Goal: Task Accomplishment & Management: Manage account settings

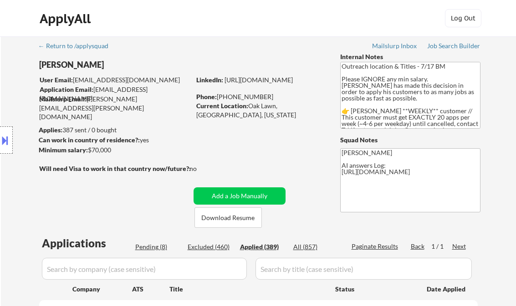
select select ""applied""
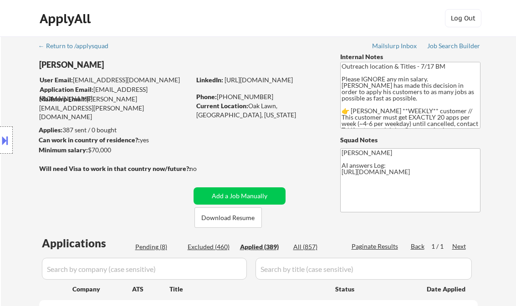
select select ""applied""
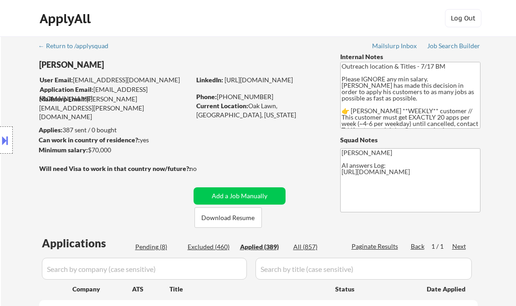
select select ""applied""
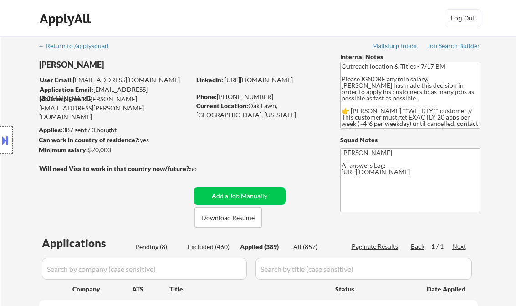
select select ""applied""
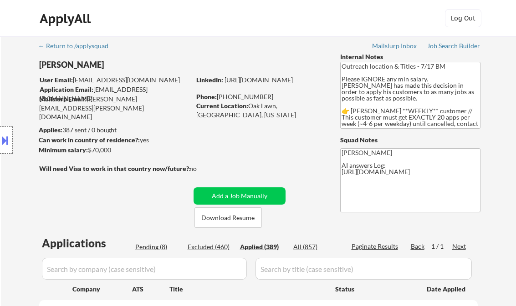
select select ""applied""
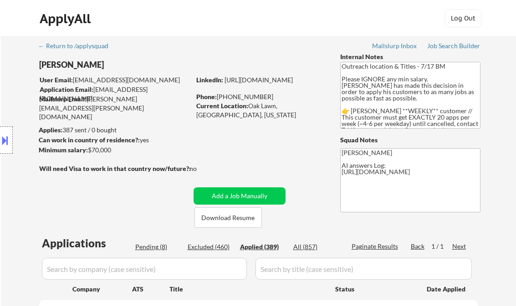
select select ""applied""
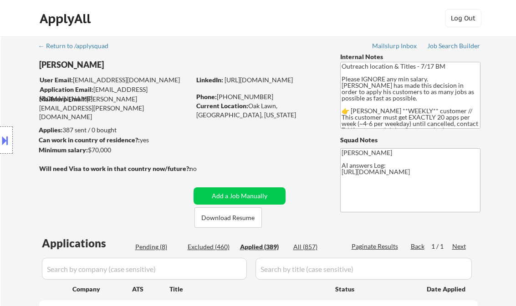
select select ""applied""
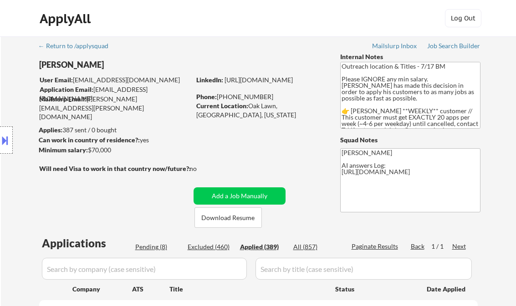
select select ""applied""
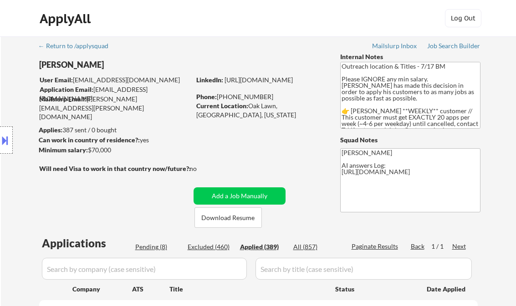
select select ""applied""
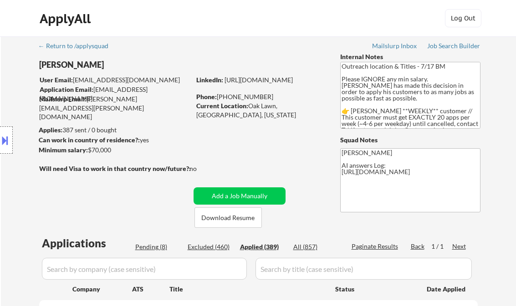
select select ""applied""
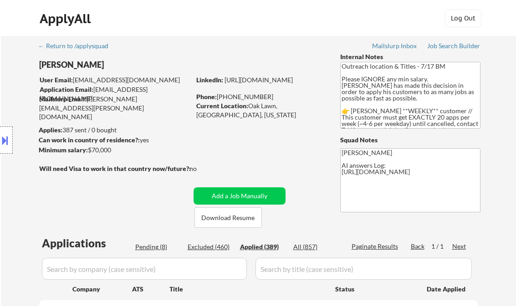
select select ""applied""
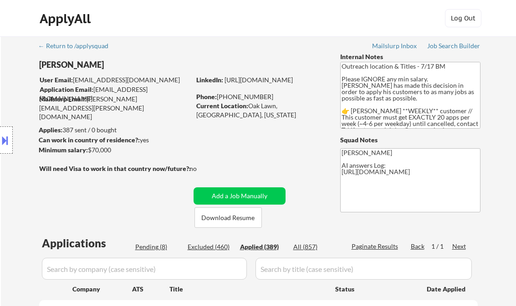
select select ""applied""
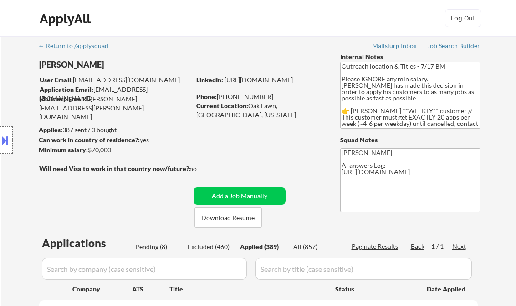
select select ""applied""
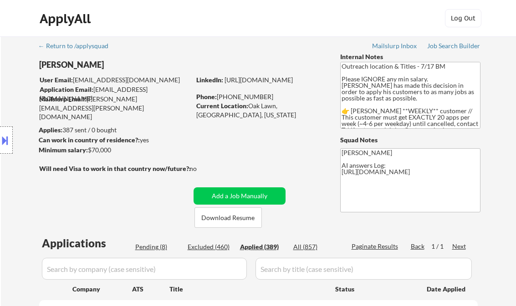
select select ""applied""
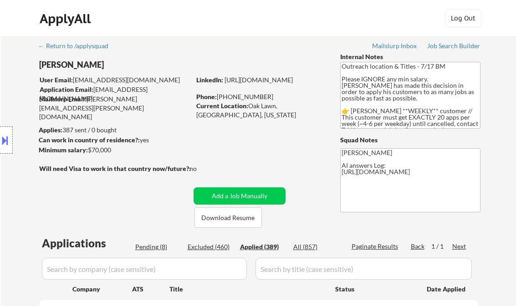
select select ""applied""
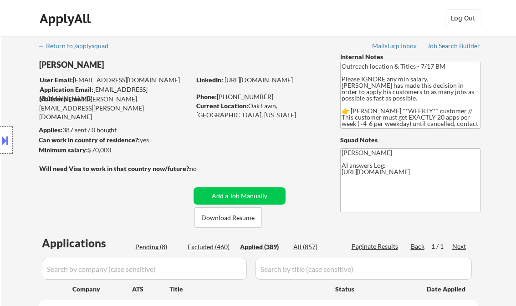
select select ""applied""
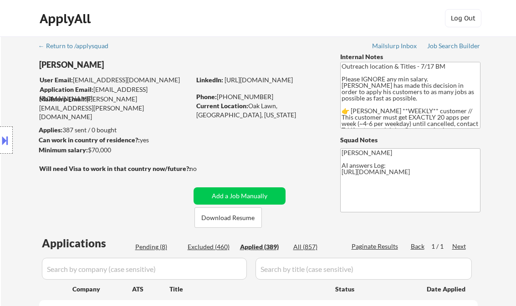
select select ""applied""
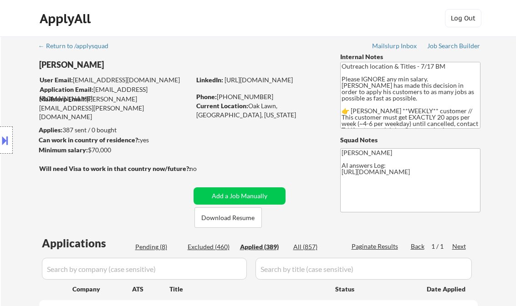
select select ""applied""
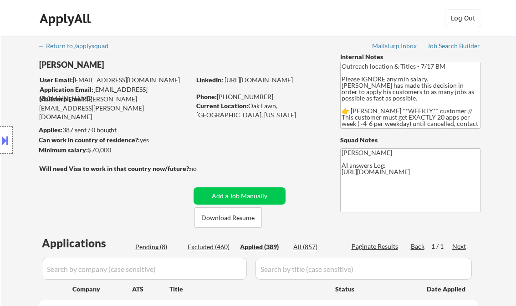
select select ""applied""
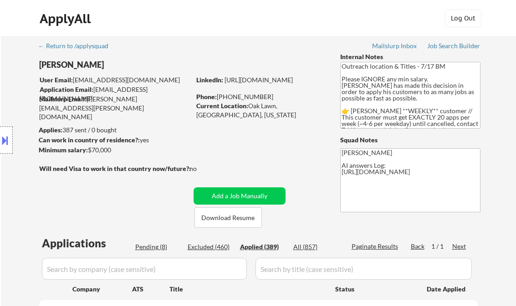
select select ""applied""
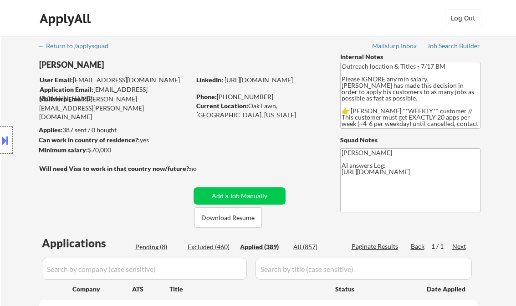
select select ""applied""
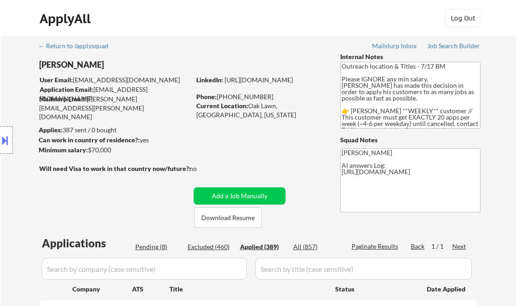
select select ""applied""
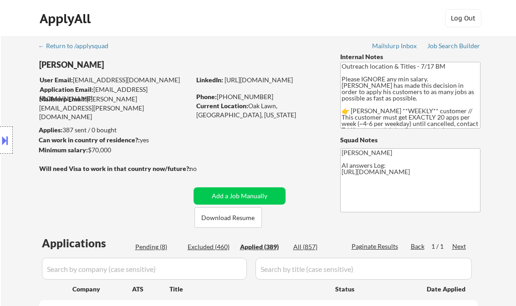
select select ""applied""
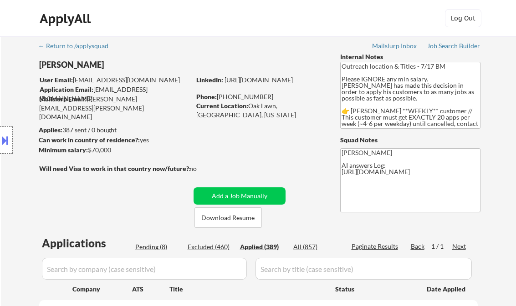
select select ""applied""
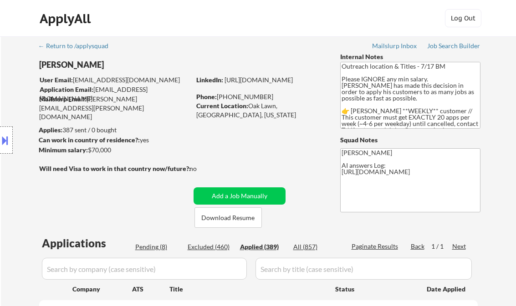
select select ""applied""
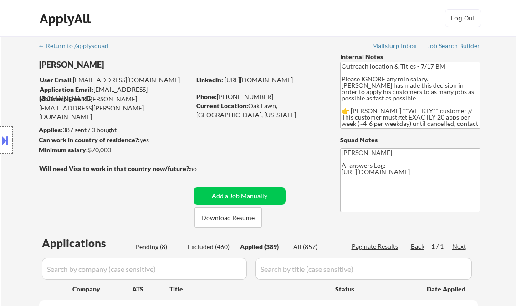
select select ""applied""
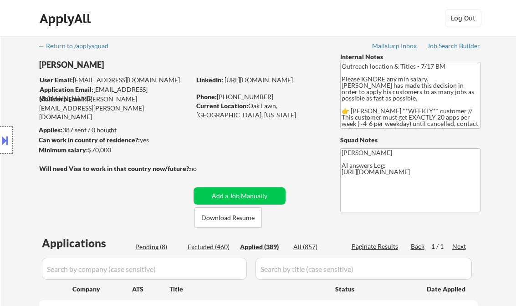
select select ""applied""
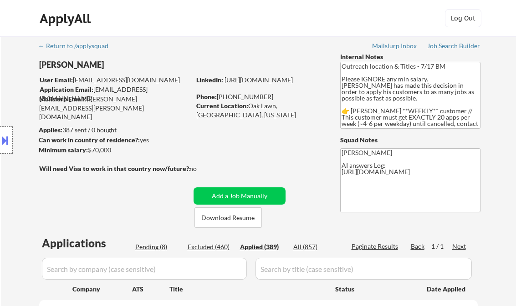
select select ""applied""
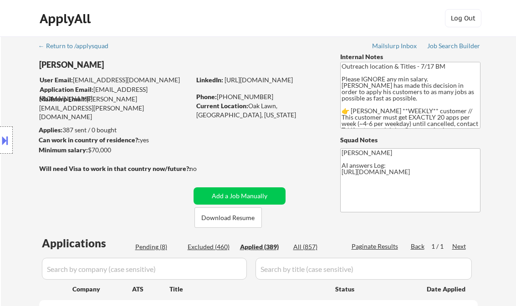
select select ""applied""
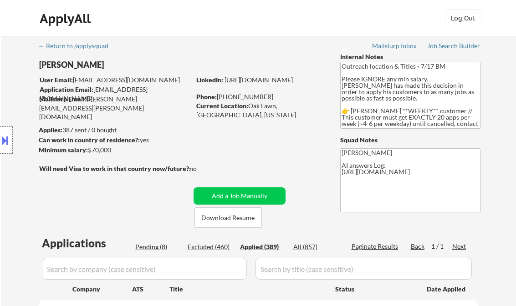
select select ""applied""
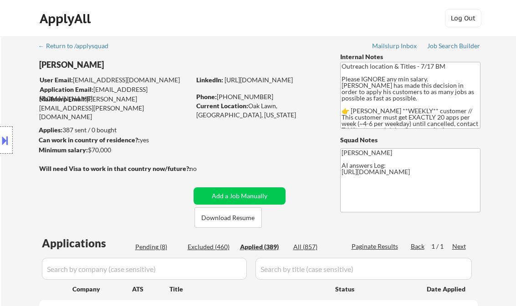
select select ""applied""
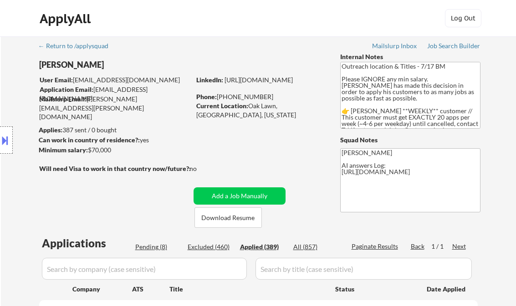
select select ""applied""
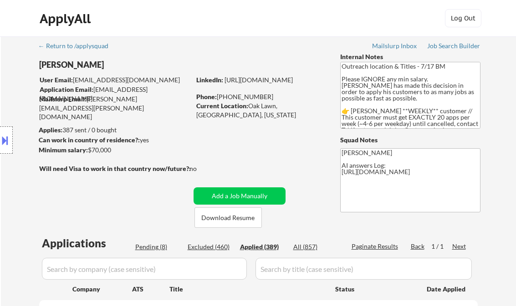
select select ""applied""
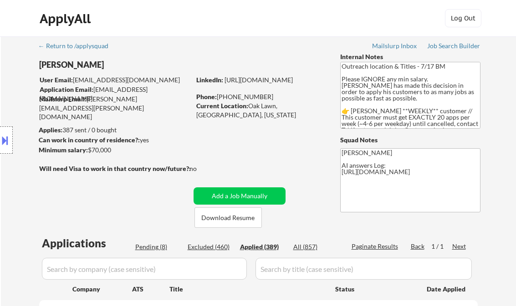
select select ""applied""
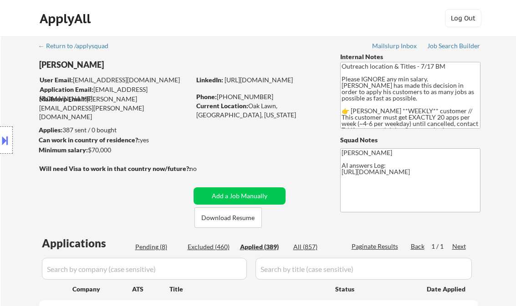
select select ""applied""
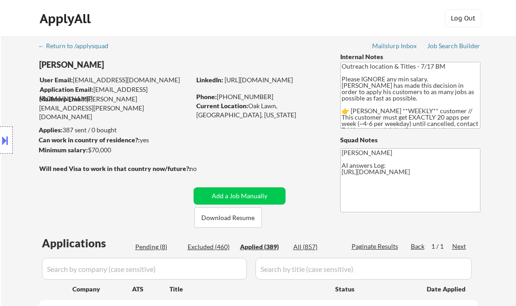
select select ""applied""
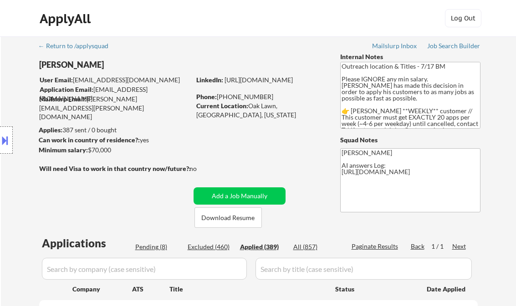
select select ""applied""
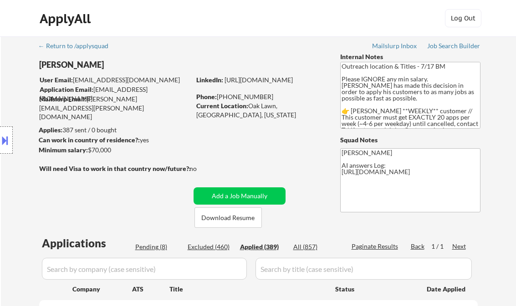
select select ""applied""
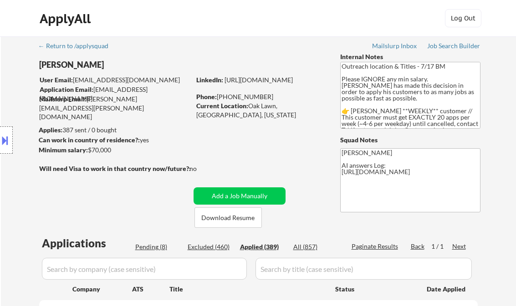
select select ""applied""
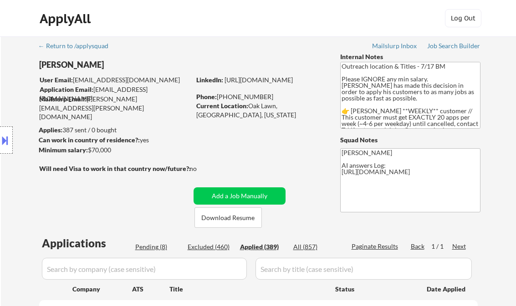
select select ""applied""
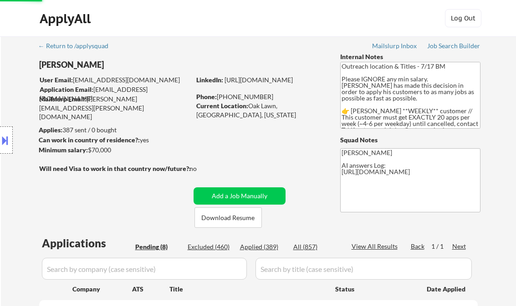
select select ""pending""
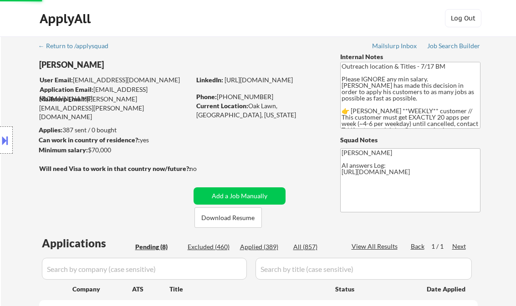
select select ""pending""
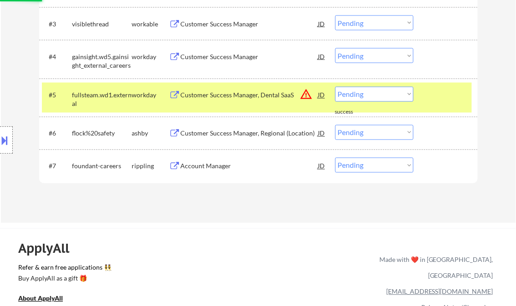
scroll to position [364, 0]
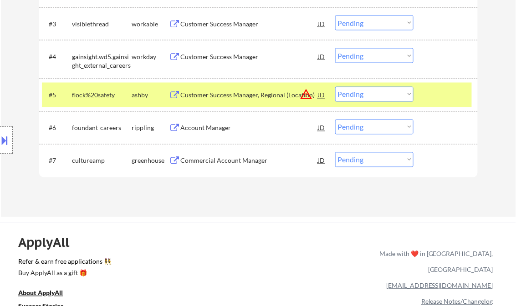
click at [212, 130] on div "Account Manager" at bounding box center [249, 128] width 137 height 9
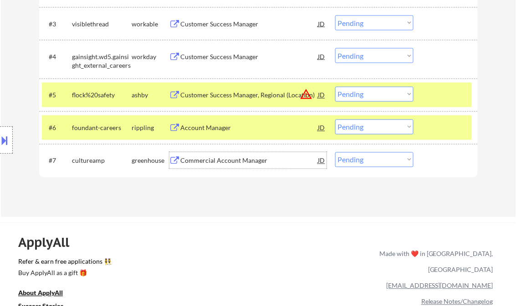
click at [226, 163] on div "Commercial Account Manager" at bounding box center [249, 161] width 137 height 9
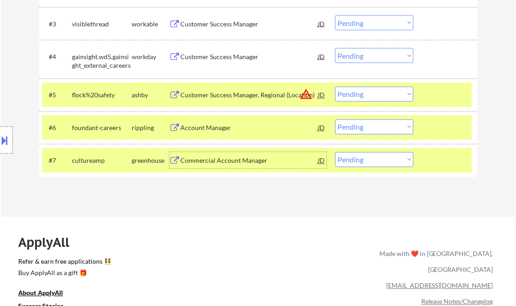
click at [9, 139] on button at bounding box center [5, 140] width 10 height 15
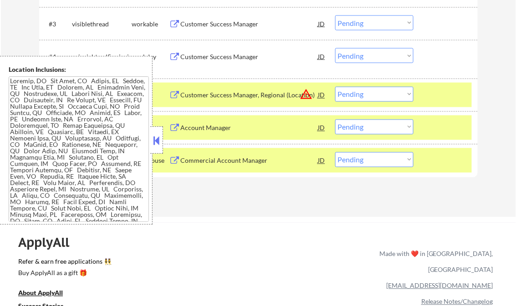
click at [156, 143] on button at bounding box center [157, 141] width 10 height 14
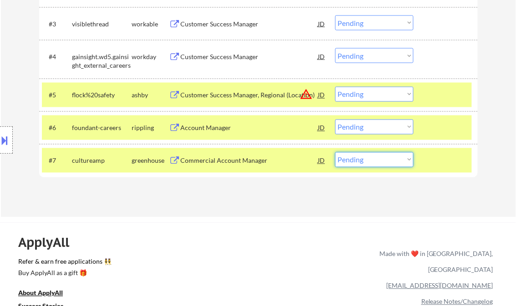
click at [372, 165] on select "Choose an option... Pending Applied Excluded (Questions) Excluded (Expired) Exc…" at bounding box center [374, 159] width 78 height 15
select select ""excluded__bad_match_""
click at [335, 152] on select "Choose an option... Pending Applied Excluded (Questions) Excluded (Expired) Exc…" at bounding box center [374, 159] width 78 height 15
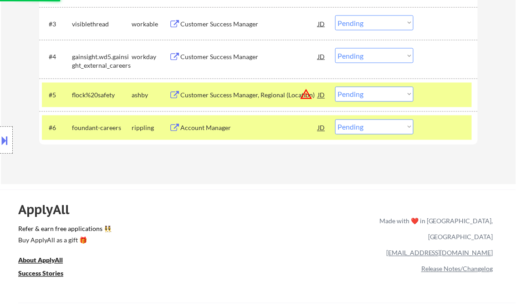
click at [225, 92] on div "Customer Success Manager, Regional (Location)" at bounding box center [249, 95] width 137 height 9
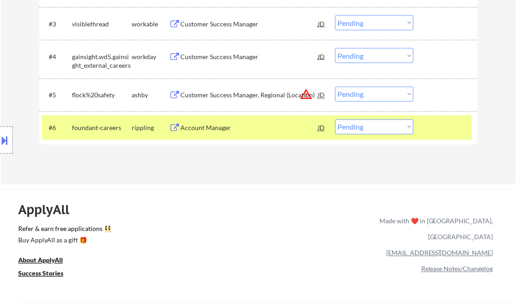
click at [3, 135] on button at bounding box center [5, 140] width 10 height 15
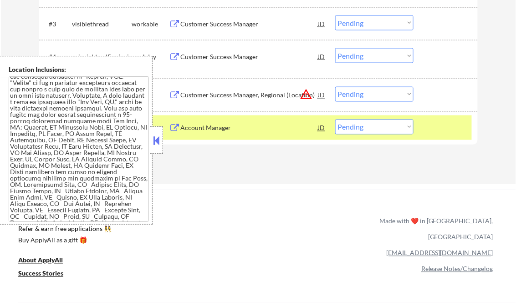
scroll to position [462, 0]
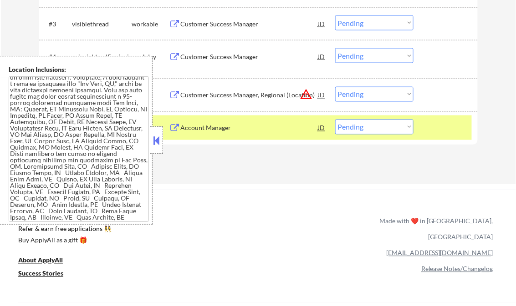
click at [157, 142] on button at bounding box center [157, 141] width 10 height 14
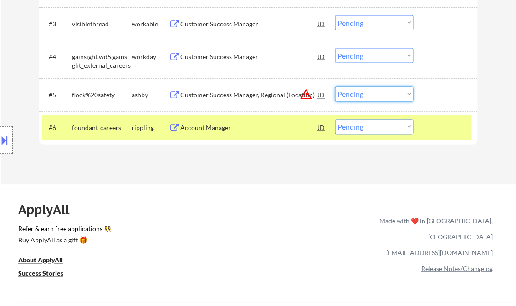
drag, startPoint x: 364, startPoint y: 96, endPoint x: 368, endPoint y: 100, distance: 6.1
click at [364, 96] on select "Choose an option... Pending Applied Excluded (Questions) Excluded (Expired) Exc…" at bounding box center [374, 94] width 78 height 15
click at [335, 87] on select "Choose an option... Pending Applied Excluded (Questions) Excluded (Expired) Exc…" at bounding box center [374, 94] width 78 height 15
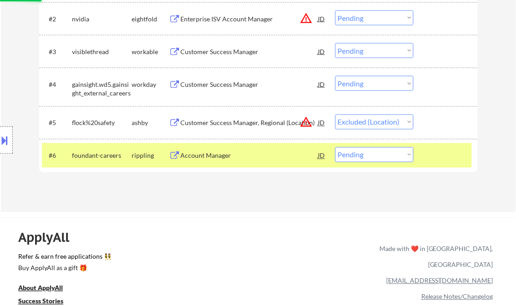
scroll to position [328, 0]
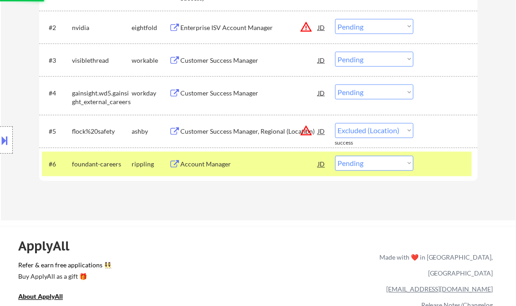
select select ""pending""
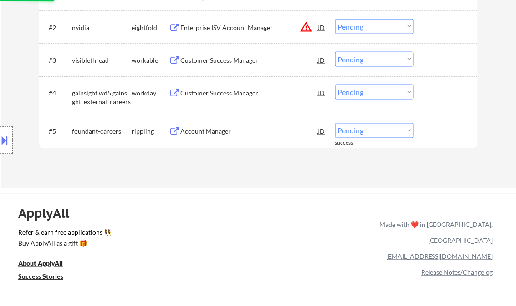
click at [200, 96] on div "Customer Success Manager" at bounding box center [249, 93] width 137 height 9
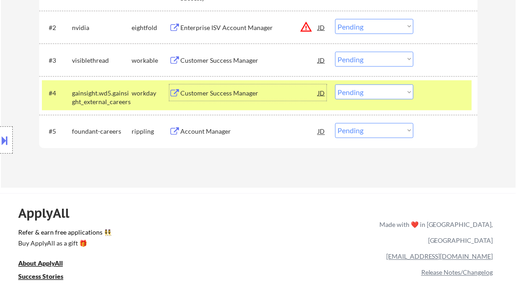
click at [378, 95] on select "Choose an option... Pending Applied Excluded (Questions) Excluded (Expired) Exc…" at bounding box center [374, 92] width 78 height 15
click at [335, 85] on select "Choose an option... Pending Applied Excluded (Questions) Excluded (Expired) Exc…" at bounding box center [374, 92] width 78 height 15
click at [213, 56] on div "Customer Success Manager" at bounding box center [249, 60] width 137 height 9
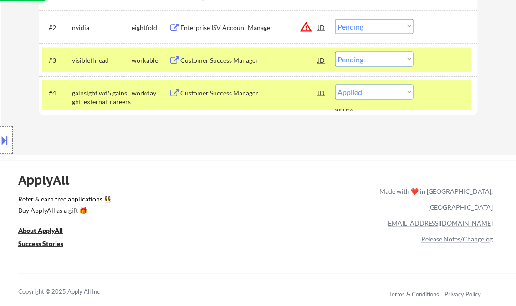
select select ""pending""
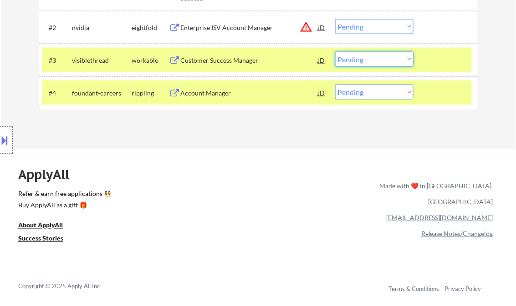
drag, startPoint x: 349, startPoint y: 59, endPoint x: 355, endPoint y: 67, distance: 10.1
click at [349, 59] on select "Choose an option... Pending Applied Excluded (Questions) Excluded (Expired) Exc…" at bounding box center [374, 59] width 78 height 15
click at [335, 52] on select "Choose an option... Pending Applied Excluded (Questions) Excluded (Expired) Exc…" at bounding box center [374, 59] width 78 height 15
select select ""pending""
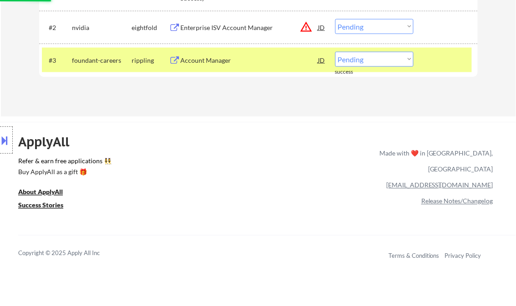
click at [223, 27] on div "Enterprise ISV Account Manager" at bounding box center [249, 27] width 137 height 9
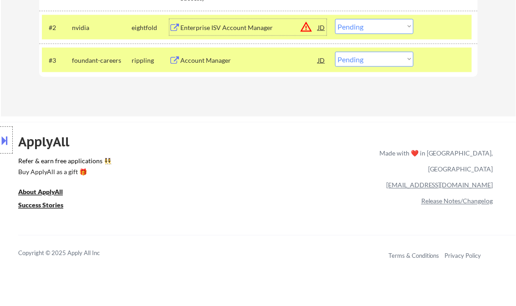
click at [351, 32] on select "Choose an option... Pending Applied Excluded (Questions) Excluded (Expired) Exc…" at bounding box center [374, 26] width 78 height 15
click at [335, 19] on select "Choose an option... Pending Applied Excluded (Questions) Excluded (Expired) Exc…" at bounding box center [374, 26] width 78 height 15
select select ""pending""
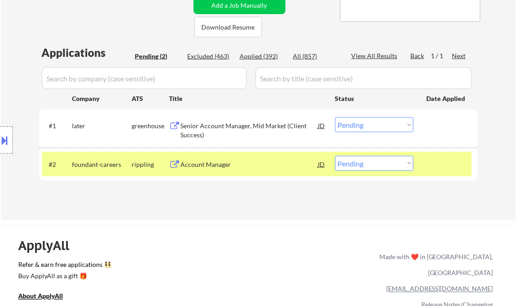
scroll to position [182, 0]
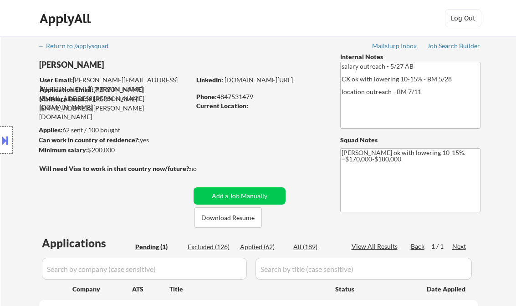
scroll to position [146, 0]
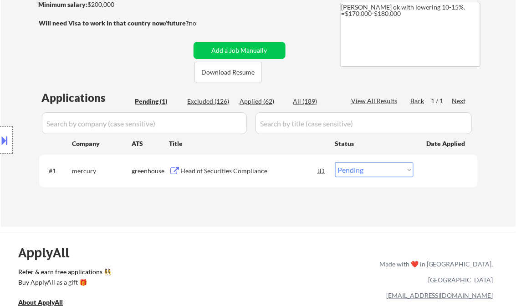
click at [217, 173] on div "Head of Securities Compliance" at bounding box center [249, 171] width 137 height 9
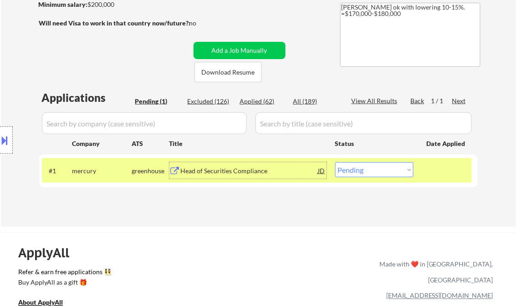
click at [367, 173] on select "Choose an option... Pending Applied Excluded (Questions) Excluded (Expired) Exc…" at bounding box center [374, 170] width 78 height 15
select select ""excluded__bad_match_""
click at [335, 163] on select "Choose an option... Pending Applied Excluded (Questions) Excluded (Expired) Exc…" at bounding box center [374, 170] width 78 height 15
click at [209, 236] on div "ApplyAll Refer & earn free applications 👯‍♀️ Buy ApplyAll as a gift 🎁 About App…" at bounding box center [258, 304] width 516 height 142
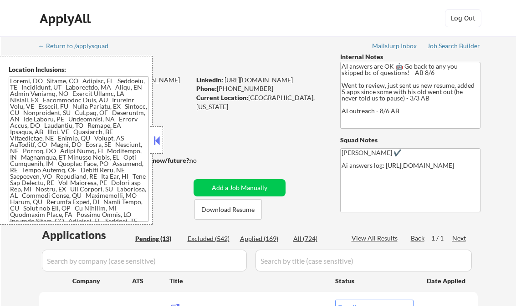
select select ""pending""
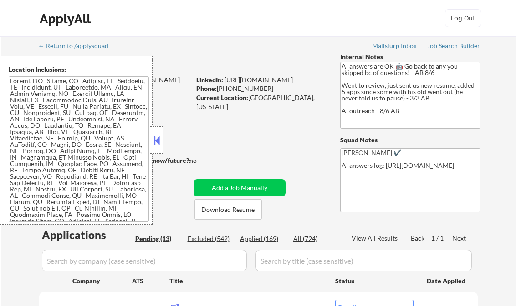
select select ""pending""
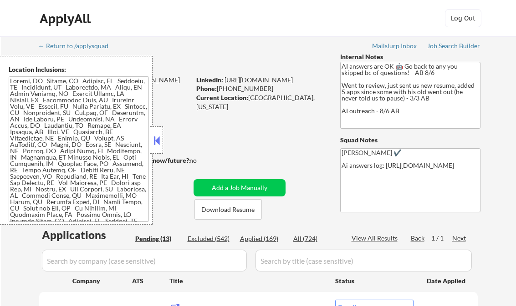
select select ""pending""
click at [157, 139] on button at bounding box center [157, 141] width 10 height 14
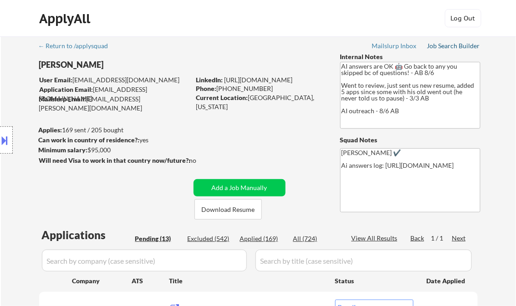
click at [453, 46] on div "Job Search Builder" at bounding box center [453, 46] width 53 height 6
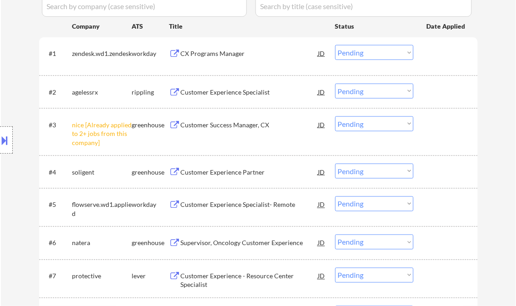
scroll to position [182, 0]
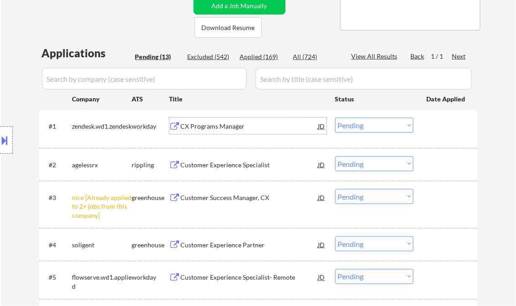
click at [210, 127] on div "CX Programs Manager" at bounding box center [249, 126] width 137 height 9
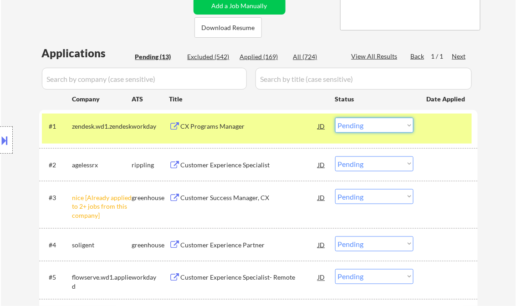
drag, startPoint x: 345, startPoint y: 122, endPoint x: 357, endPoint y: 133, distance: 15.8
click at [346, 122] on select "Choose an option... Pending Applied Excluded (Questions) Excluded (Expired) Exc…" at bounding box center [374, 125] width 78 height 15
click at [335, 118] on select "Choose an option... Pending Applied Excluded (Questions) Excluded (Expired) Exc…" at bounding box center [374, 125] width 78 height 15
click at [215, 164] on div "Customer Experience Specialist" at bounding box center [249, 165] width 137 height 9
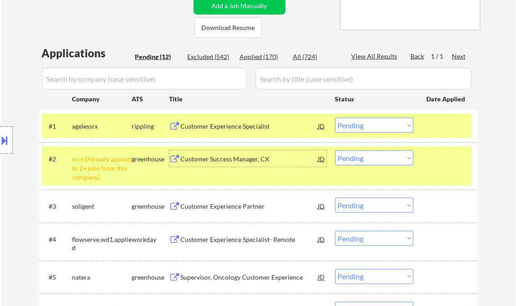
drag, startPoint x: 353, startPoint y: 127, endPoint x: 361, endPoint y: 134, distance: 11.0
click at [353, 127] on select "Choose an option... Pending Applied Excluded (Questions) Excluded (Expired) Exc…" at bounding box center [374, 125] width 78 height 15
click at [335, 118] on select "Choose an option... Pending Applied Excluded (Questions) Excluded (Expired) Exc…" at bounding box center [374, 125] width 78 height 15
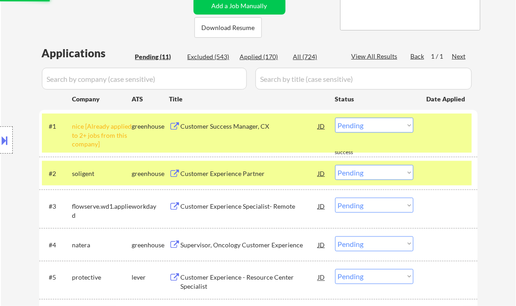
click at [364, 120] on select "Choose an option... Pending Applied Excluded (Questions) Excluded (Expired) Exc…" at bounding box center [374, 125] width 78 height 15
click at [335, 118] on select "Choose an option... Pending Applied Excluded (Questions) Excluded (Expired) Exc…" at bounding box center [374, 125] width 78 height 15
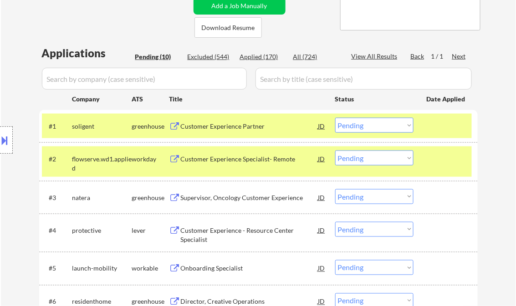
click at [229, 130] on div "Customer Experience Partner" at bounding box center [249, 126] width 137 height 9
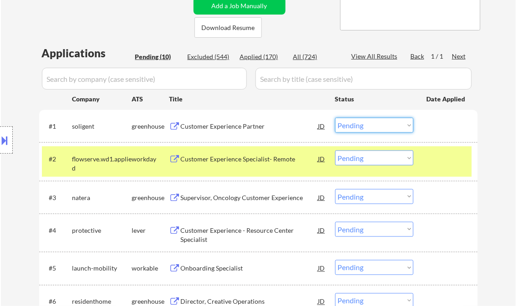
drag, startPoint x: 360, startPoint y: 126, endPoint x: 365, endPoint y: 133, distance: 9.0
click at [360, 126] on select "Choose an option... Pending Applied Excluded (Questions) Excluded (Expired) Exc…" at bounding box center [374, 125] width 78 height 15
click at [335, 118] on select "Choose an option... Pending Applied Excluded (Questions) Excluded (Expired) Exc…" at bounding box center [374, 125] width 78 height 15
click at [247, 163] on div "Customer Experience Specialist- Remote" at bounding box center [249, 159] width 137 height 9
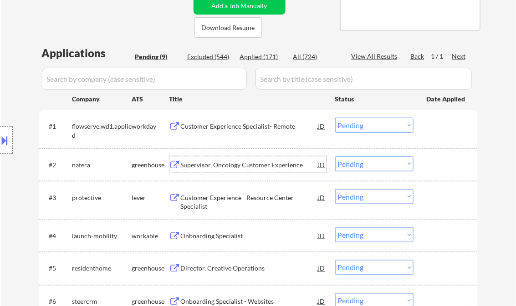
click at [232, 130] on div "Customer Experience Specialist- Remote" at bounding box center [249, 126] width 137 height 9
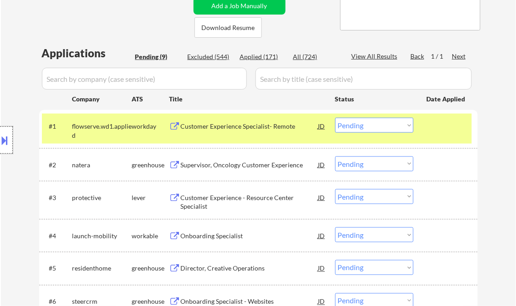
click at [9, 132] on div at bounding box center [6, 140] width 13 height 27
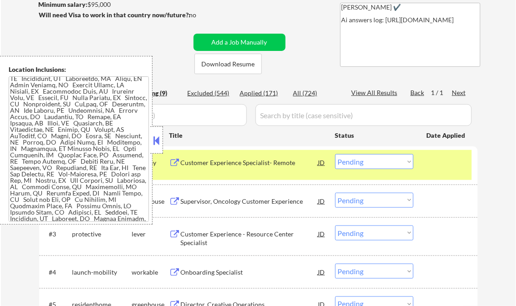
scroll to position [0, 0]
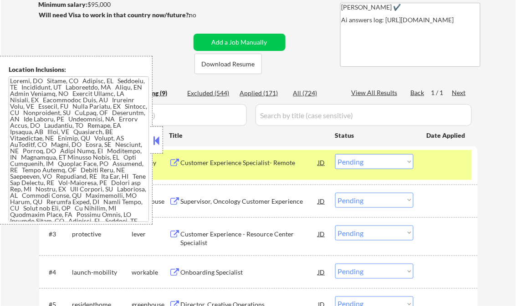
click at [159, 137] on button at bounding box center [157, 141] width 10 height 14
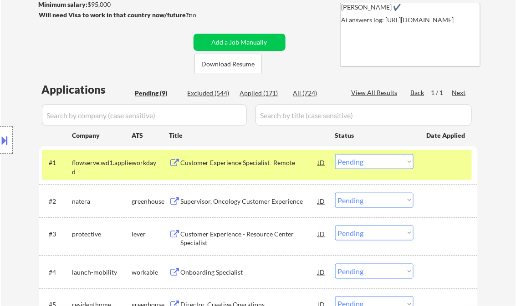
drag, startPoint x: 366, startPoint y: 162, endPoint x: 368, endPoint y: 170, distance: 8.5
click at [366, 162] on select "Choose an option... Pending Applied Excluded (Questions) Excluded (Expired) Exc…" at bounding box center [374, 161] width 78 height 15
click at [335, 154] on select "Choose an option... Pending Applied Excluded (Questions) Excluded (Expired) Exc…" at bounding box center [374, 161] width 78 height 15
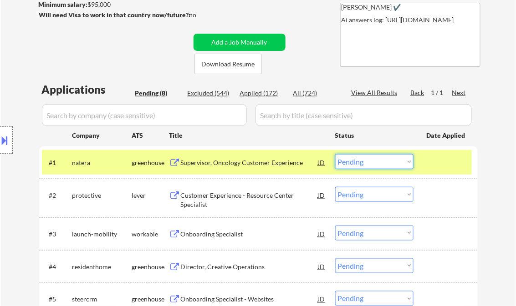
drag, startPoint x: 353, startPoint y: 162, endPoint x: 377, endPoint y: 170, distance: 25.5
click at [354, 162] on select "Choose an option... Pending Applied Excluded (Questions) Excluded (Expired) Exc…" at bounding box center [374, 161] width 78 height 15
click at [335, 154] on select "Choose an option... Pending Applied Excluded (Questions) Excluded (Expired) Exc…" at bounding box center [374, 161] width 78 height 15
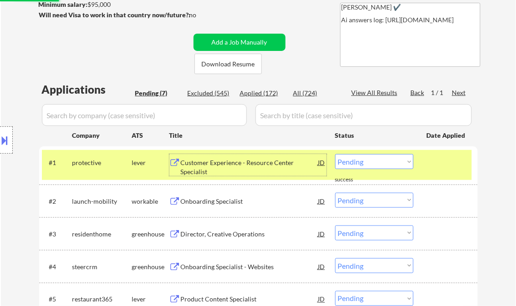
click at [224, 168] on div "Customer Experience - Resource Center Specialist" at bounding box center [249, 167] width 137 height 18
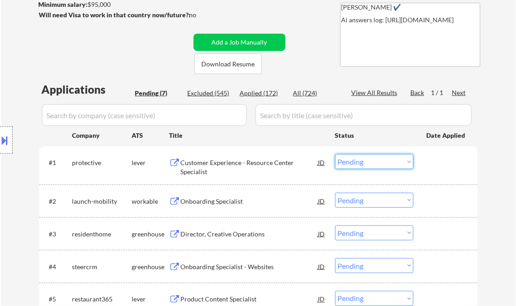
drag, startPoint x: 356, startPoint y: 165, endPoint x: 363, endPoint y: 170, distance: 8.5
click at [356, 165] on select "Choose an option... Pending Applied Excluded (Questions) Excluded (Expired) Exc…" at bounding box center [374, 161] width 78 height 15
click at [335, 154] on select "Choose an option... Pending Applied Excluded (Questions) Excluded (Expired) Exc…" at bounding box center [374, 161] width 78 height 15
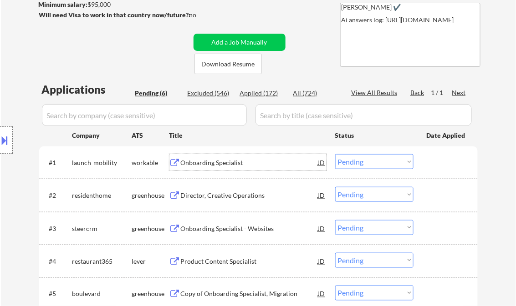
click at [207, 164] on div "Onboarding Specialist" at bounding box center [249, 162] width 137 height 9
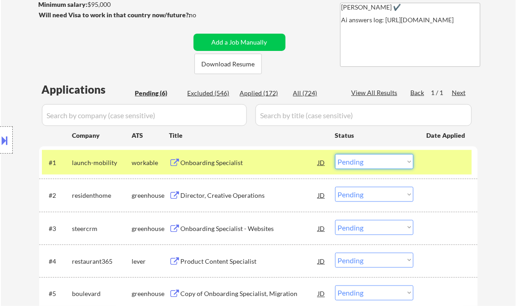
drag, startPoint x: 352, startPoint y: 166, endPoint x: 355, endPoint y: 170, distance: 5.3
click at [352, 166] on select "Choose an option... Pending Applied Excluded (Questions) Excluded (Expired) Exc…" at bounding box center [374, 161] width 78 height 15
click at [335, 154] on select "Choose an option... Pending Applied Excluded (Questions) Excluded (Expired) Exc…" at bounding box center [374, 161] width 78 height 15
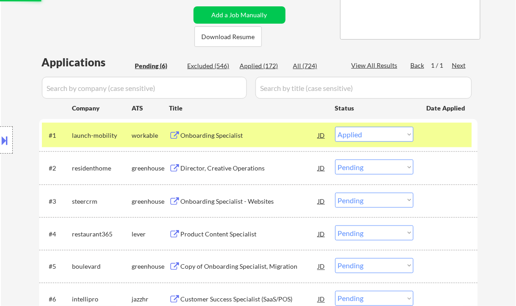
scroll to position [182, 0]
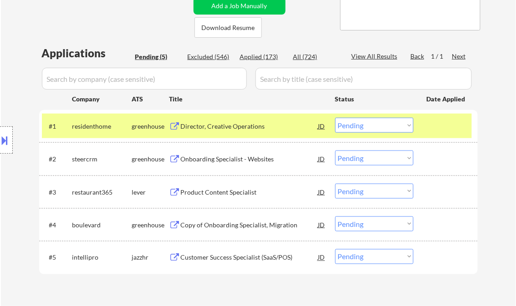
drag, startPoint x: 351, startPoint y: 127, endPoint x: 356, endPoint y: 132, distance: 7.4
click at [352, 127] on select "Choose an option... Pending Applied Excluded (Questions) Excluded (Expired) Exc…" at bounding box center [374, 125] width 78 height 15
click at [335, 118] on select "Choose an option... Pending Applied Excluded (Questions) Excluded (Expired) Exc…" at bounding box center [374, 125] width 78 height 15
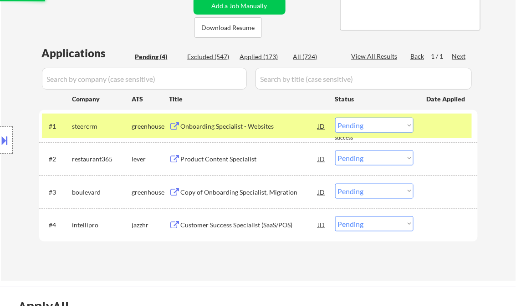
click at [223, 130] on div "Onboarding Specialist - Websites" at bounding box center [249, 126] width 137 height 9
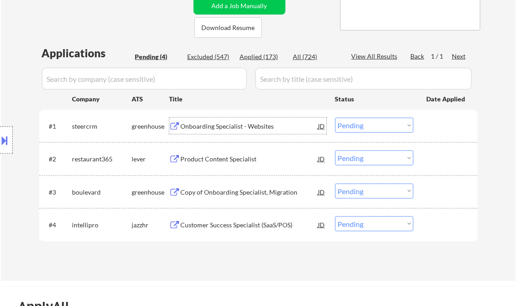
click at [357, 125] on select "Choose an option... Pending Applied Excluded (Questions) Excluded (Expired) Exc…" at bounding box center [374, 125] width 78 height 15
click at [335, 118] on select "Choose an option... Pending Applied Excluded (Questions) Excluded (Expired) Exc…" at bounding box center [374, 125] width 78 height 15
click at [215, 159] on div "Product Content Specialist" at bounding box center [249, 159] width 137 height 9
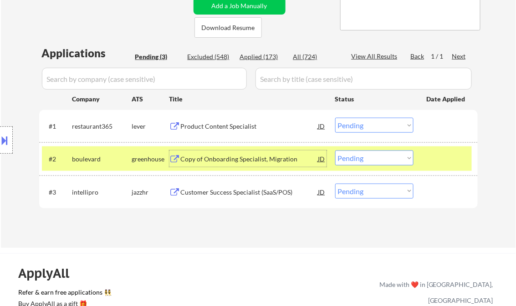
drag, startPoint x: 385, startPoint y: 127, endPoint x: 387, endPoint y: 133, distance: 6.8
click at [385, 127] on select "Choose an option... Pending Applied Excluded (Questions) Excluded (Expired) Exc…" at bounding box center [374, 125] width 78 height 15
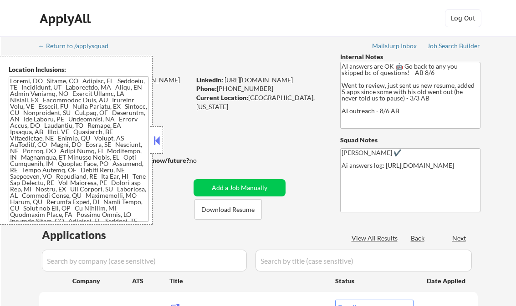
select select ""pending""
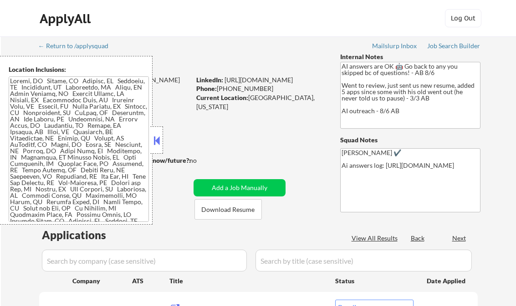
select select ""pending""
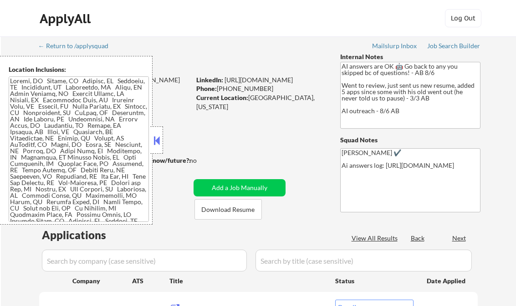
select select ""pending""
drag, startPoint x: 154, startPoint y: 138, endPoint x: 162, endPoint y: 141, distance: 8.2
click at [154, 138] on button at bounding box center [157, 141] width 10 height 14
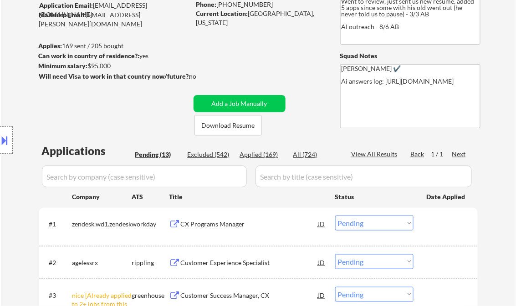
scroll to position [109, 0]
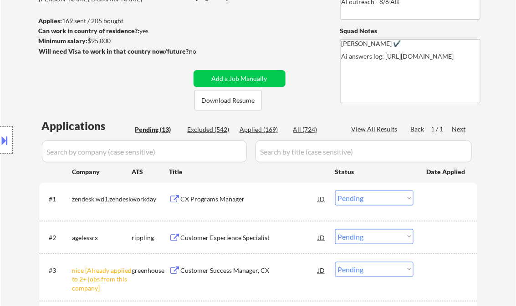
click at [264, 128] on div "Applied (169)" at bounding box center [263, 129] width 46 height 9
click at [375, 131] on div "View All Results" at bounding box center [375, 129] width 49 height 9
select select ""applied""
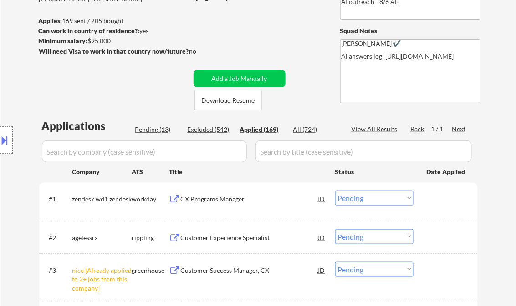
select select ""applied""
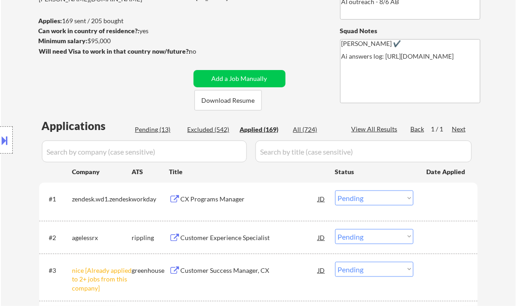
select select ""applied""
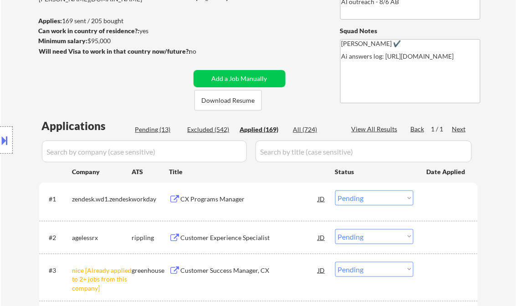
select select ""applied""
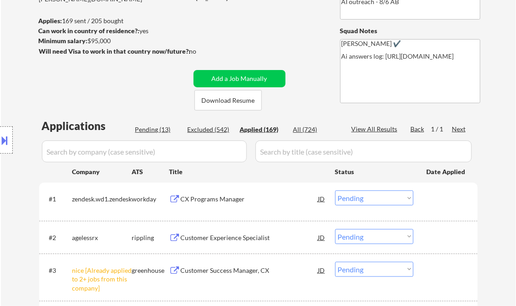
select select ""applied""
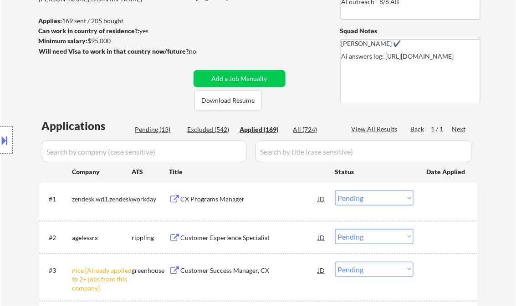
select select ""applied""
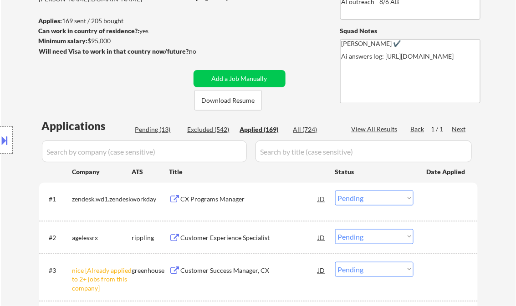
select select ""applied""
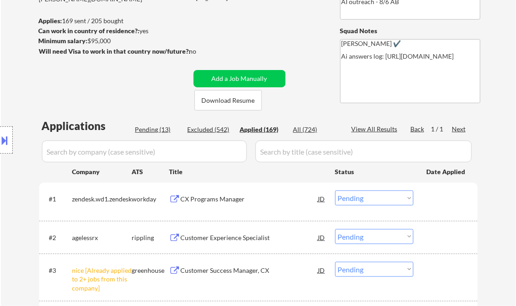
select select ""applied""
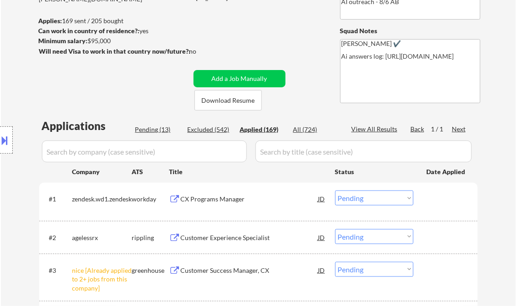
select select ""applied""
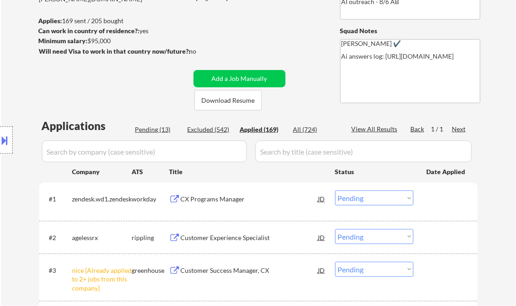
select select ""applied""
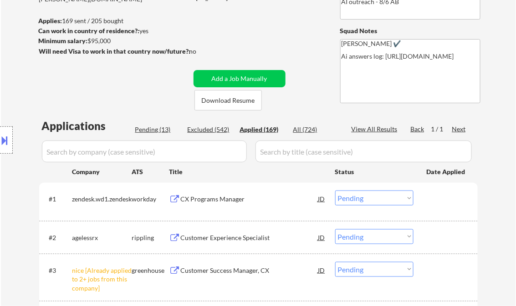
select select ""applied""
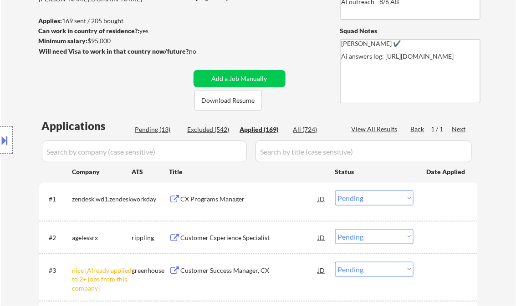
select select ""applied""
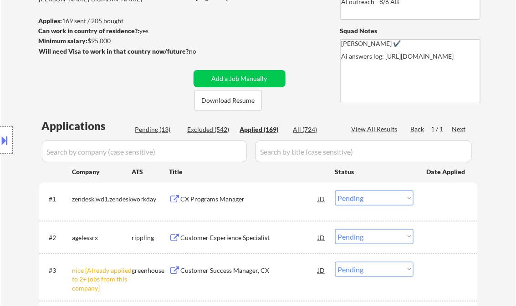
select select ""applied""
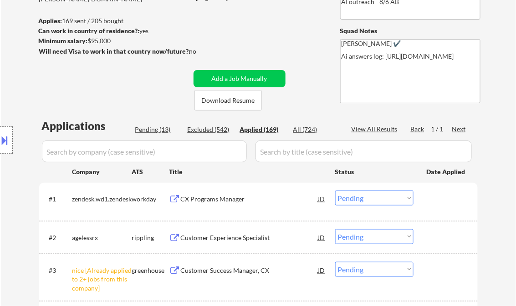
select select ""applied""
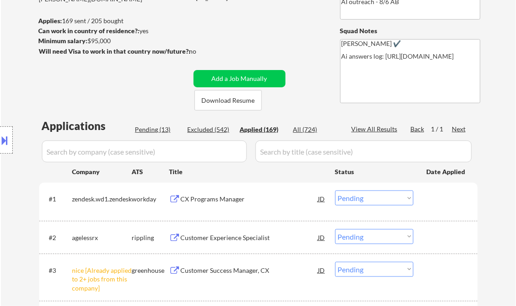
select select ""applied""
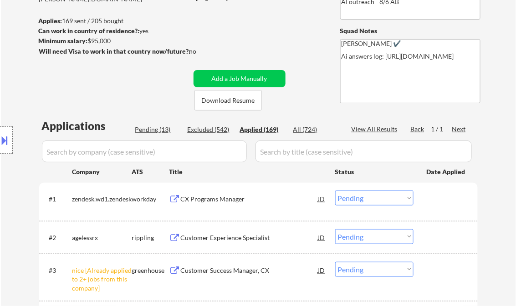
select select ""applied""
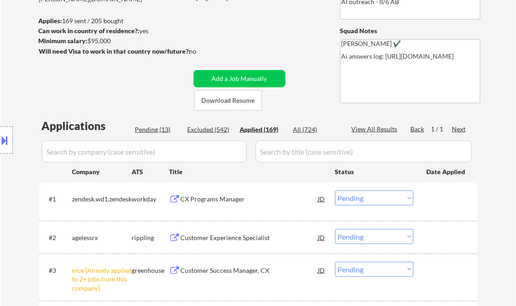
select select ""applied""
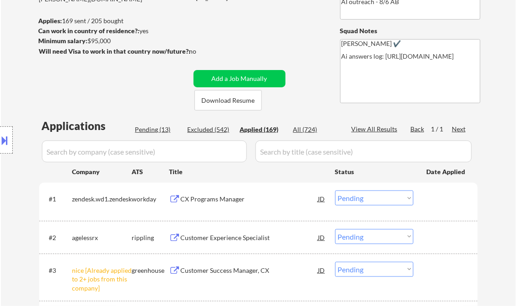
select select ""applied""
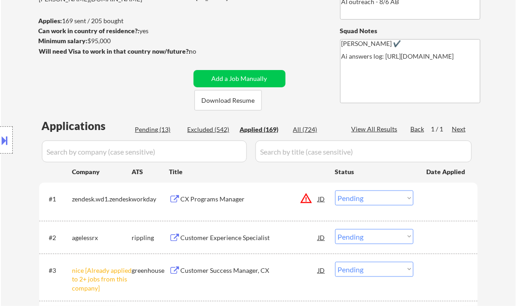
select select ""applied""
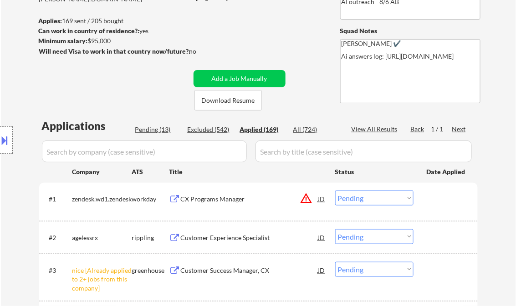
select select ""applied""
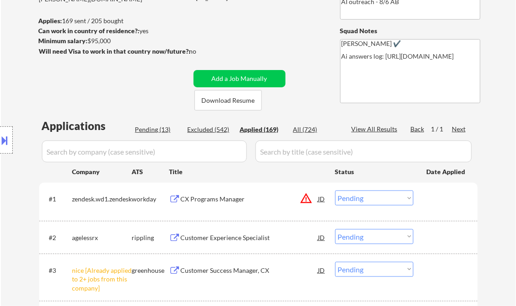
select select ""applied""
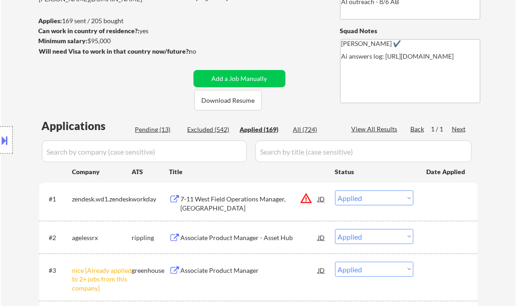
select select ""applied""
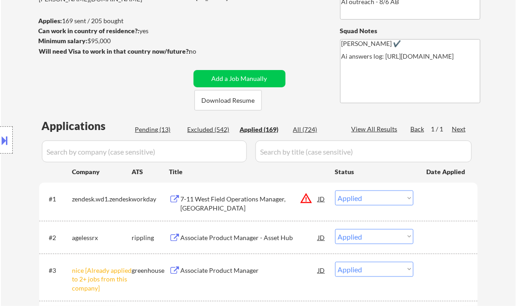
select select ""applied""
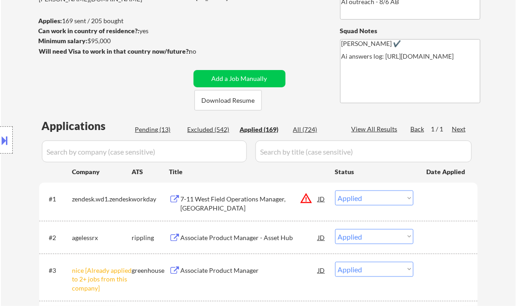
select select ""applied""
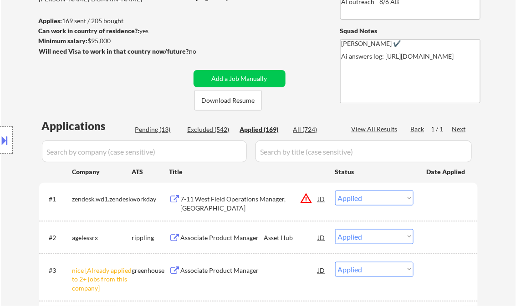
select select ""applied""
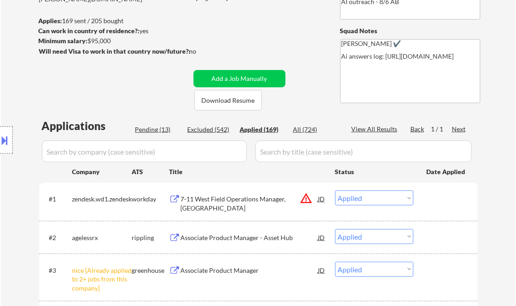
select select ""applied""
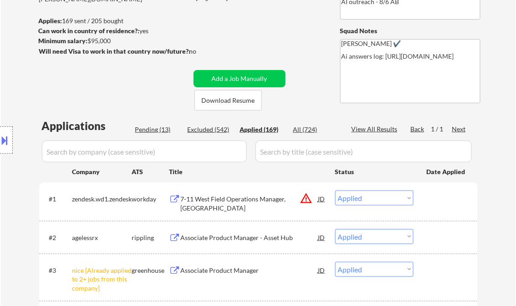
select select ""applied""
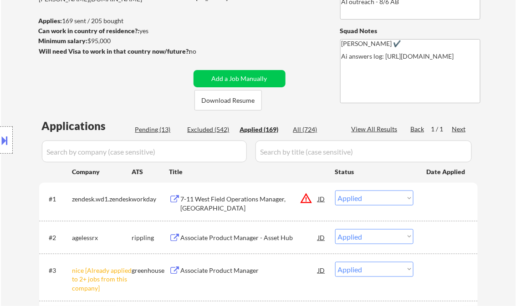
select select ""applied""
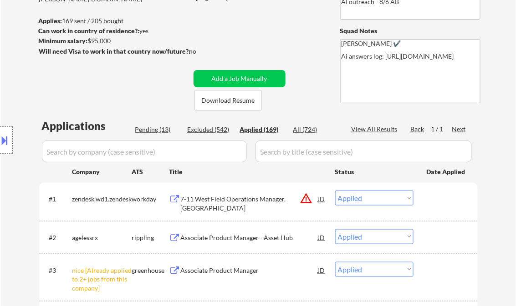
select select ""applied""
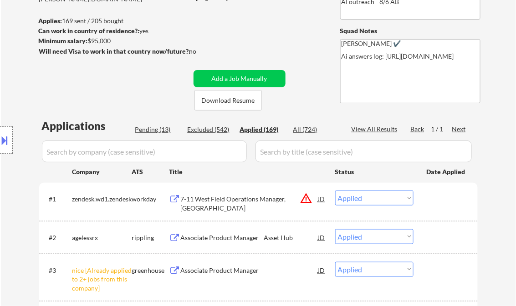
select select ""applied""
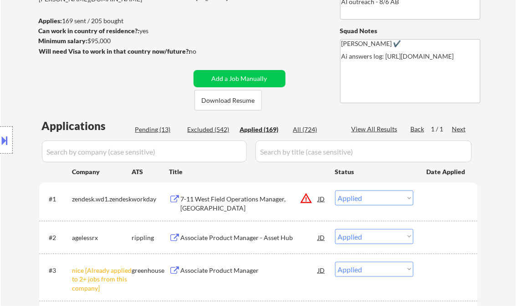
select select ""applied""
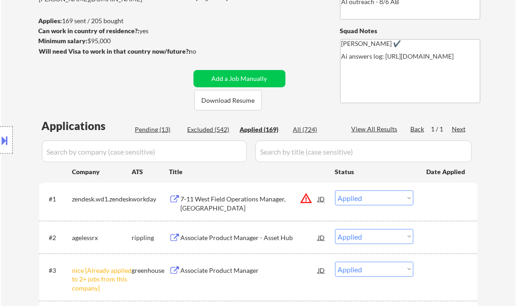
select select ""applied""
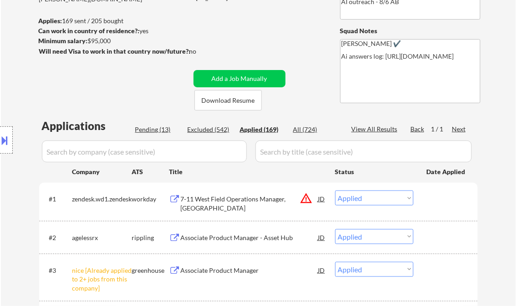
select select ""applied""
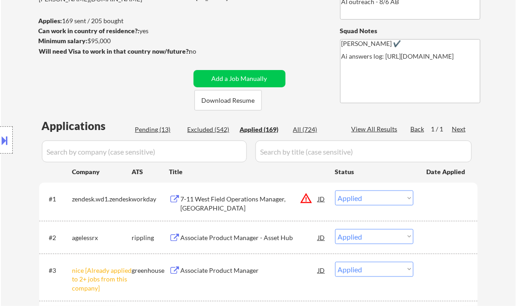
select select ""applied""
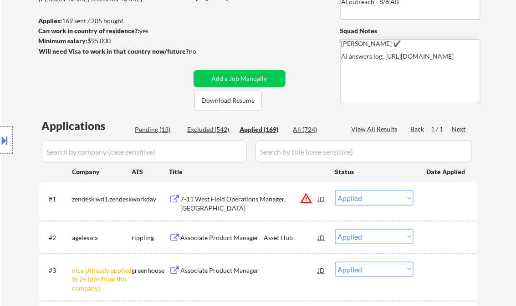
select select ""applied""
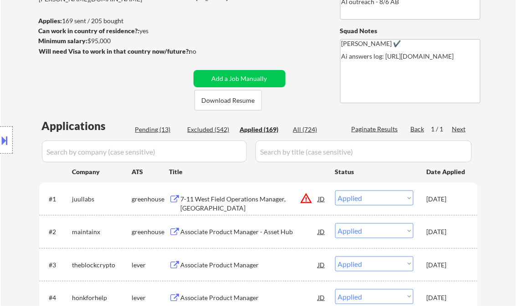
select select ""applied""
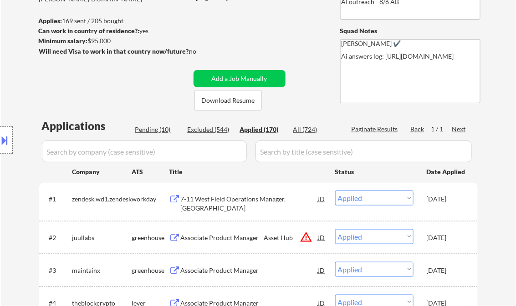
select select ""applied""
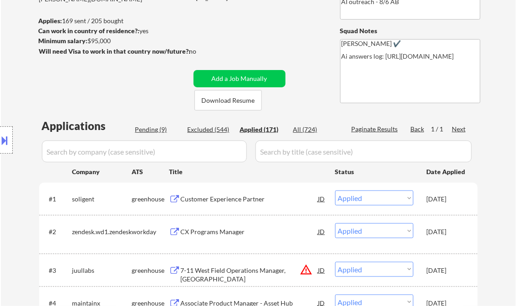
select select ""applied""
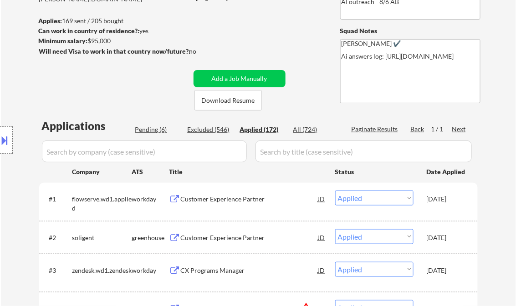
select select ""applied""
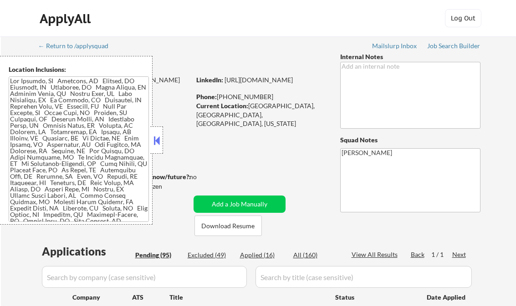
select select ""pending""
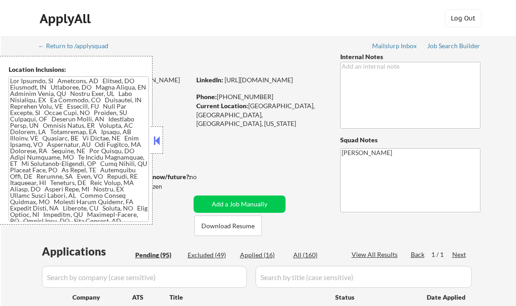
select select ""pending""
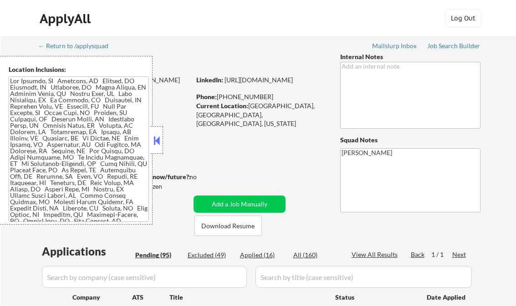
select select ""pending""
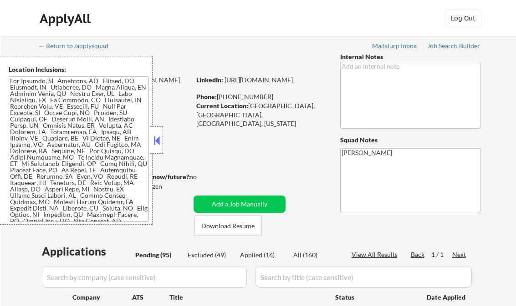
select select ""pending""
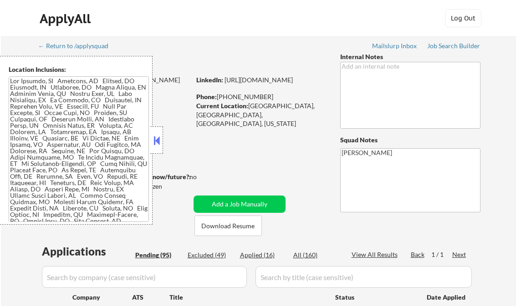
select select ""pending""
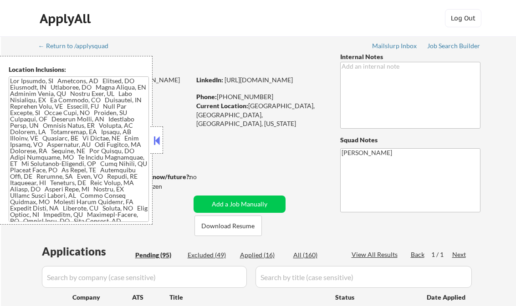
select select ""pending""
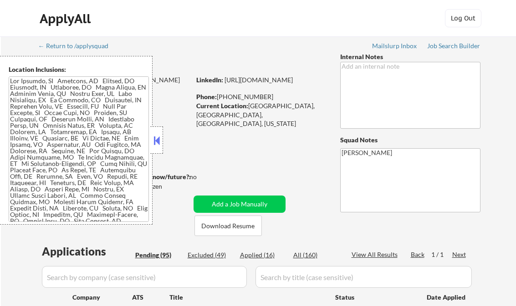
select select ""pending""
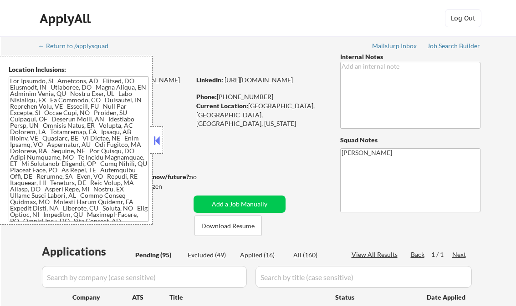
select select ""pending""
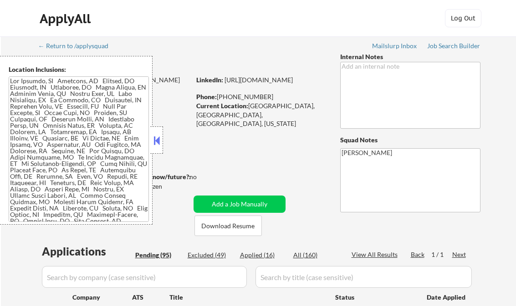
select select ""pending""
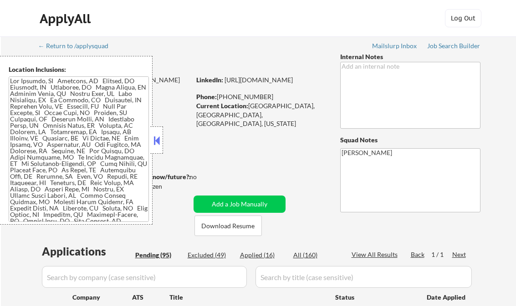
select select ""pending""
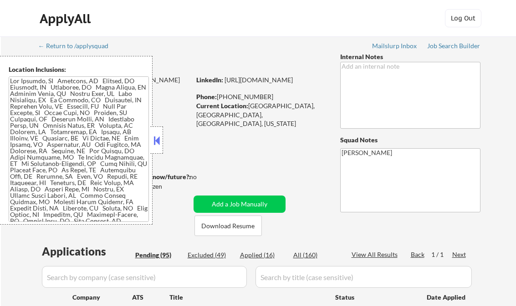
select select ""pending""
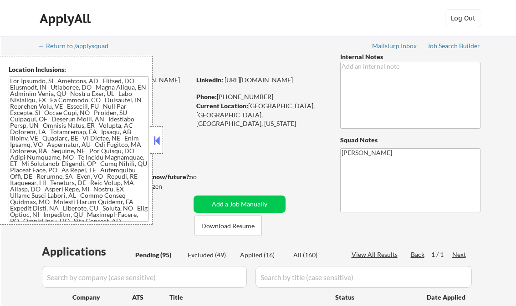
select select ""pending""
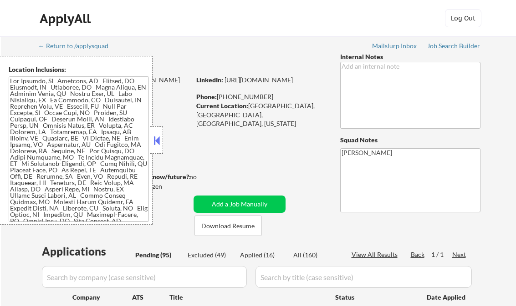
select select ""pending""
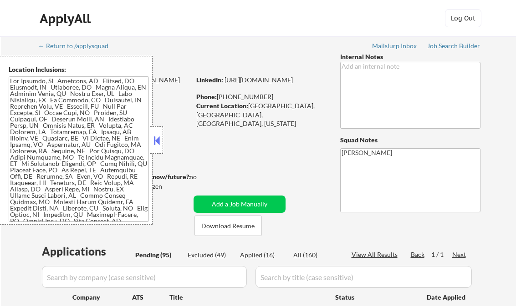
select select ""pending""
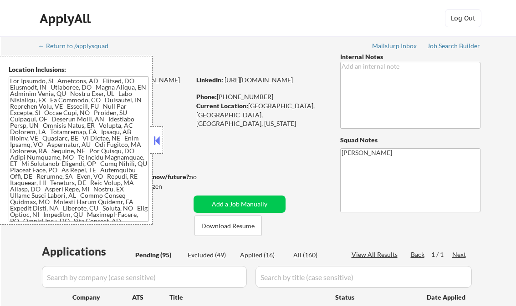
select select ""pending""
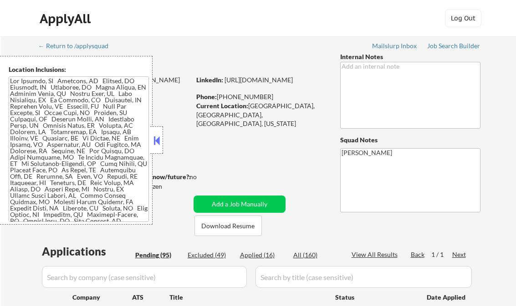
select select ""pending""
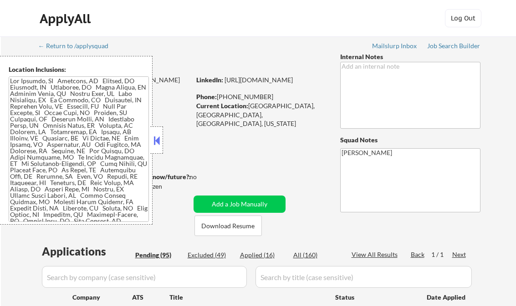
select select ""pending""
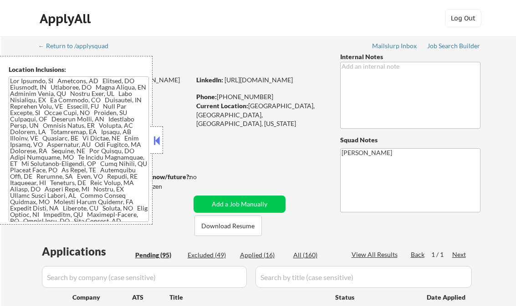
select select ""pending""
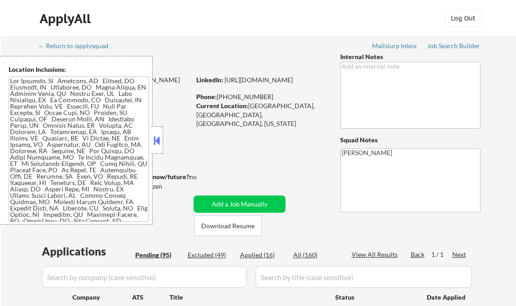
select select ""pending""
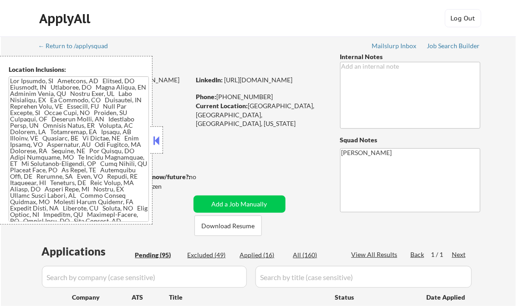
click at [160, 137] on button at bounding box center [157, 141] width 10 height 14
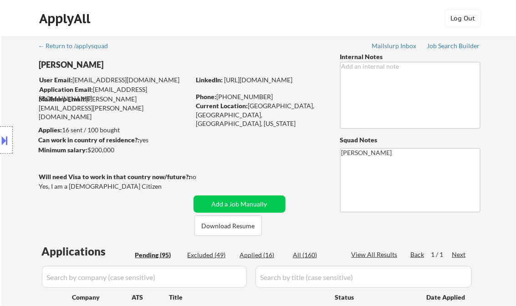
click at [436, 46] on div "Job Search Builder" at bounding box center [453, 46] width 53 height 6
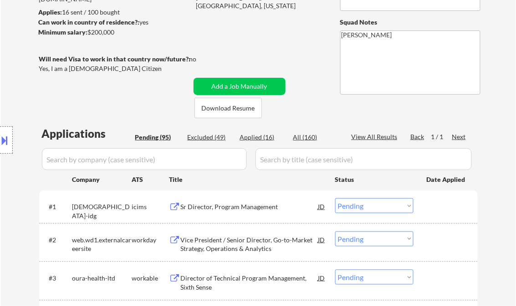
scroll to position [146, 0]
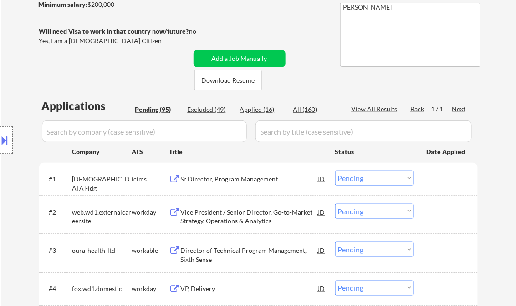
click at [237, 175] on div "Sr Director, Program Management" at bounding box center [249, 179] width 137 height 9
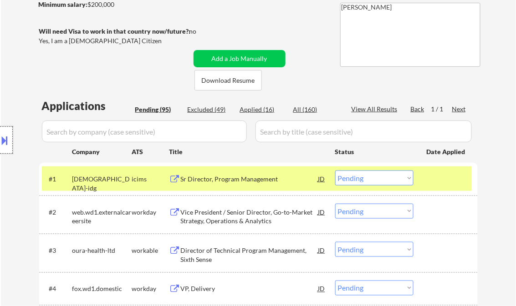
click at [10, 143] on div at bounding box center [6, 140] width 13 height 27
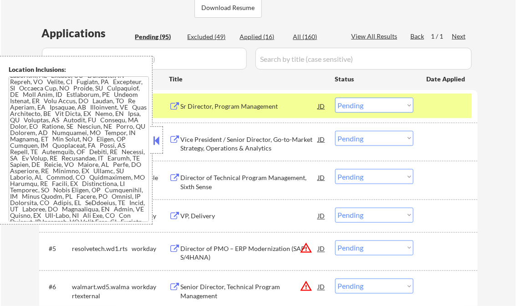
scroll to position [835, 0]
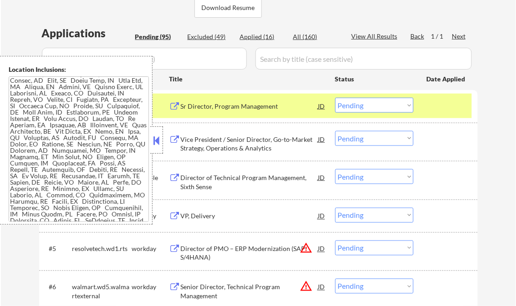
click at [161, 140] on button at bounding box center [157, 141] width 10 height 14
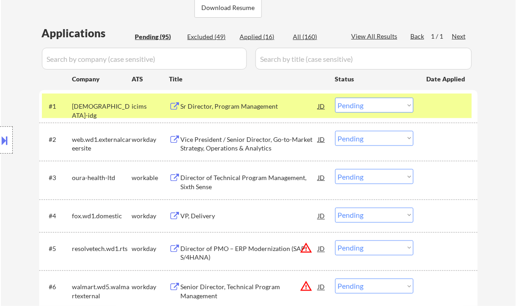
drag, startPoint x: 363, startPoint y: 103, endPoint x: 371, endPoint y: 109, distance: 9.5
click at [363, 103] on select "Choose an option... Pending Applied Excluded (Questions) Excluded (Expired) Exc…" at bounding box center [374, 105] width 78 height 15
drag, startPoint x: 357, startPoint y: 108, endPoint x: 361, endPoint y: 114, distance: 6.9
click at [358, 108] on select "Choose an option... Pending Applied Excluded (Questions) Excluded (Expired) Exc…" at bounding box center [374, 105] width 78 height 15
click at [335, 98] on select "Choose an option... Pending Applied Excluded (Questions) Excluded (Expired) Exc…" at bounding box center [374, 105] width 78 height 15
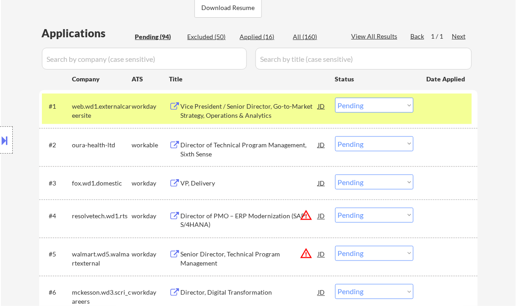
click at [227, 111] on div "Vice President / Senior Director, Go-to-Market Strategy, Operations & Analytics" at bounding box center [249, 111] width 137 height 18
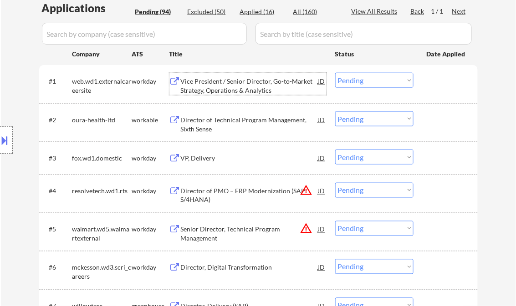
scroll to position [255, 0]
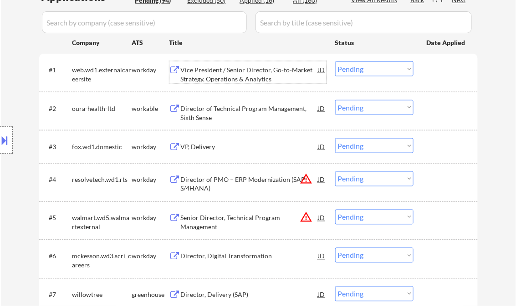
click at [382, 71] on select "Choose an option... Pending Applied Excluded (Questions) Excluded (Expired) Exc…" at bounding box center [374, 68] width 78 height 15
click at [335, 61] on select "Choose an option... Pending Applied Excluded (Questions) Excluded (Expired) Exc…" at bounding box center [374, 68] width 78 height 15
click at [244, 115] on div "Director of Technical Program Management, Sixth Sense" at bounding box center [249, 113] width 137 height 18
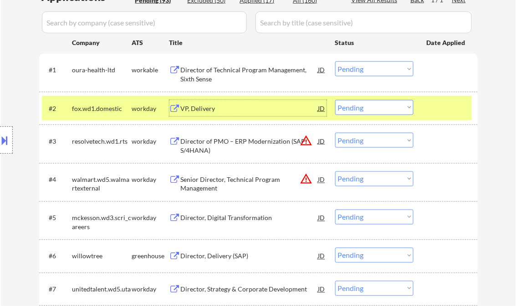
drag, startPoint x: 357, startPoint y: 68, endPoint x: 369, endPoint y: 77, distance: 15.0
click at [357, 68] on select "Choose an option... Pending Applied Excluded (Questions) Excluded (Expired) Exc…" at bounding box center [374, 68] width 78 height 15
click at [335, 61] on select "Choose an option... Pending Applied Excluded (Questions) Excluded (Expired) Exc…" at bounding box center [374, 68] width 78 height 15
click at [234, 112] on div "VP, Delivery" at bounding box center [249, 108] width 137 height 9
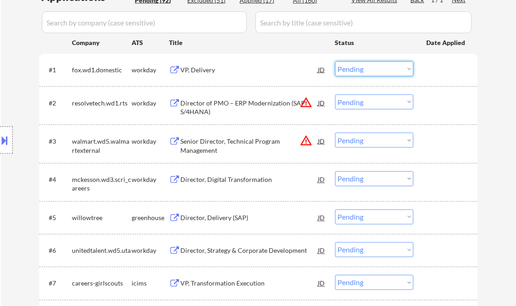
click at [358, 69] on select "Choose an option... Pending Applied Excluded (Questions) Excluded (Expired) Exc…" at bounding box center [374, 68] width 78 height 15
click at [335, 61] on select "Choose an option... Pending Applied Excluded (Questions) Excluded (Expired) Exc…" at bounding box center [374, 68] width 78 height 15
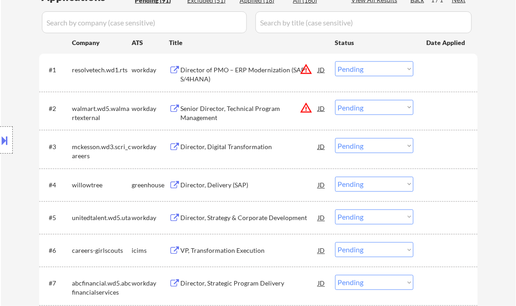
click at [230, 81] on div "Director of PMO – ERP Modernization (SAP S/4HANA)" at bounding box center [249, 75] width 137 height 18
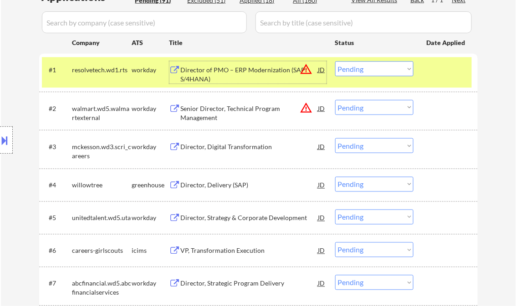
drag, startPoint x: 366, startPoint y: 66, endPoint x: 375, endPoint y: 76, distance: 14.2
click at [366, 66] on select "Choose an option... Pending Applied Excluded (Questions) Excluded (Expired) Exc…" at bounding box center [374, 68] width 78 height 15
click at [335, 61] on select "Choose an option... Pending Applied Excluded (Questions) Excluded (Expired) Exc…" at bounding box center [374, 68] width 78 height 15
click at [253, 110] on div "Senior Director, Technical Program Management" at bounding box center [249, 113] width 137 height 18
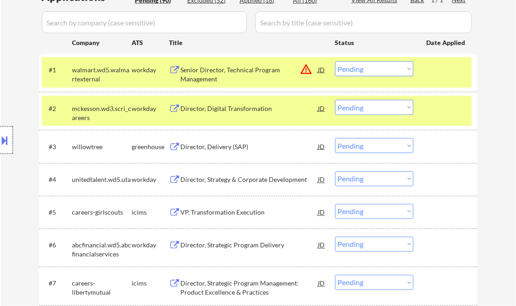
click at [10, 142] on div at bounding box center [6, 140] width 13 height 27
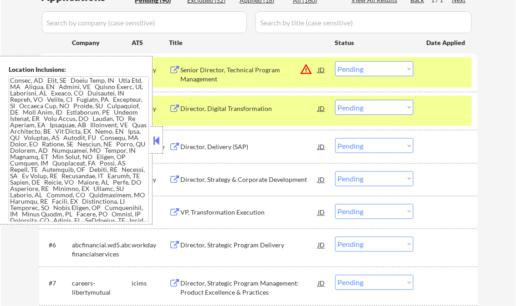
click at [157, 138] on button at bounding box center [157, 141] width 10 height 14
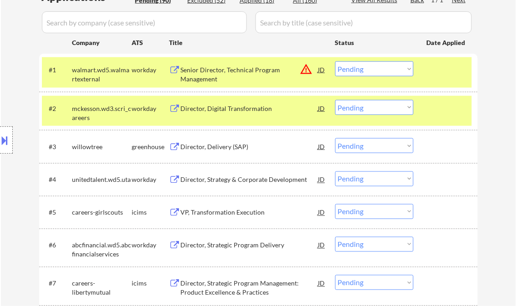
drag, startPoint x: 365, startPoint y: 69, endPoint x: 370, endPoint y: 76, distance: 8.1
click at [366, 70] on select "Choose an option... Pending Applied Excluded (Questions) Excluded (Expired) Exc…" at bounding box center [374, 68] width 78 height 15
click at [335, 61] on select "Choose an option... Pending Applied Excluded (Questions) Excluded (Expired) Exc…" at bounding box center [374, 68] width 78 height 15
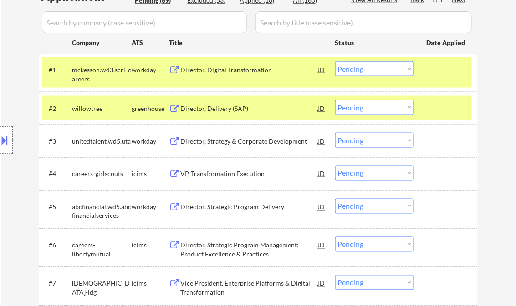
click at [227, 74] on div "Director, Digital Transformation" at bounding box center [249, 70] width 137 height 9
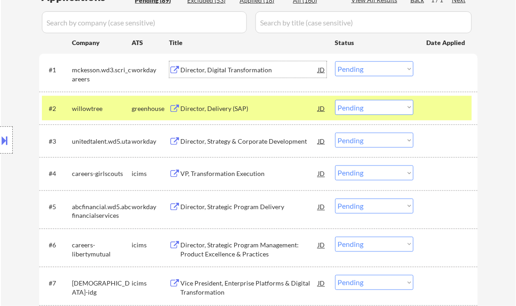
drag, startPoint x: 367, startPoint y: 66, endPoint x: 380, endPoint y: 77, distance: 16.8
click at [367, 66] on select "Choose an option... Pending Applied Excluded (Questions) Excluded (Expired) Exc…" at bounding box center [374, 68] width 78 height 15
click at [335, 61] on select "Choose an option... Pending Applied Excluded (Questions) Excluded (Expired) Exc…" at bounding box center [374, 68] width 78 height 15
click at [225, 115] on div "Director, Delivery (SAP)" at bounding box center [249, 108] width 137 height 16
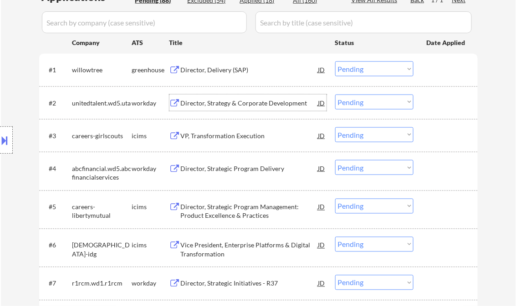
click at [350, 68] on select "Choose an option... Pending Applied Excluded (Questions) Excluded (Expired) Exc…" at bounding box center [374, 68] width 78 height 15
click at [335, 61] on select "Choose an option... Pending Applied Excluded (Questions) Excluded (Expired) Exc…" at bounding box center [374, 68] width 78 height 15
click at [254, 107] on div "Director, Strategy & Corporate Development" at bounding box center [249, 103] width 137 height 9
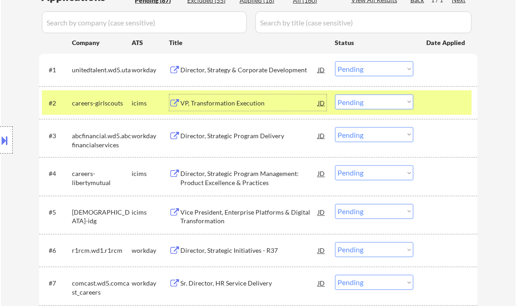
drag, startPoint x: 360, startPoint y: 70, endPoint x: 365, endPoint y: 73, distance: 6.1
click at [360, 70] on select "Choose an option... Pending Applied Excluded (Questions) Excluded (Expired) Exc…" at bounding box center [374, 68] width 78 height 15
click at [335, 61] on select "Choose an option... Pending Applied Excluded (Questions) Excluded (Expired) Exc…" at bounding box center [374, 68] width 78 height 15
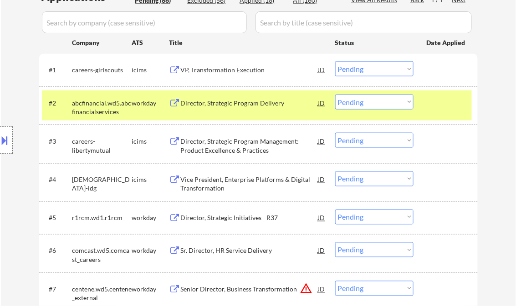
click at [232, 69] on div "VP, Transformation Execution" at bounding box center [249, 70] width 137 height 9
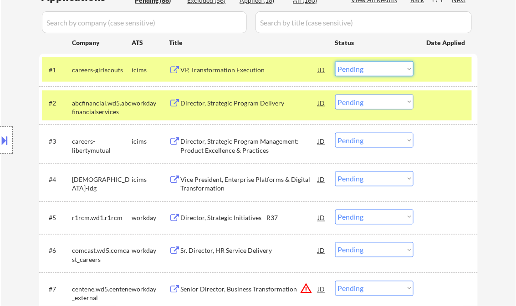
drag, startPoint x: 347, startPoint y: 66, endPoint x: 367, endPoint y: 77, distance: 23.7
click at [348, 66] on select "Choose an option... Pending Applied Excluded (Questions) Excluded (Expired) Exc…" at bounding box center [374, 68] width 78 height 15
click at [335, 61] on select "Choose an option... Pending Applied Excluded (Questions) Excluded (Expired) Exc…" at bounding box center [374, 68] width 78 height 15
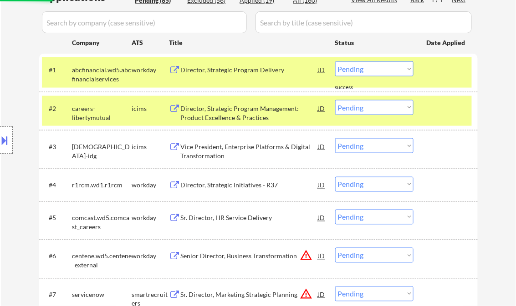
drag, startPoint x: 219, startPoint y: 69, endPoint x: 236, endPoint y: 71, distance: 17.4
click at [219, 69] on div "Director, Strategic Program Delivery" at bounding box center [249, 70] width 137 height 9
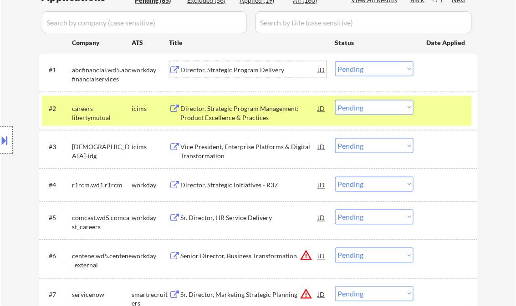
click at [360, 70] on select "Choose an option... Pending Applied Excluded (Questions) Excluded (Expired) Exc…" at bounding box center [374, 68] width 78 height 15
click at [335, 61] on select "Choose an option... Pending Applied Excluded (Questions) Excluded (Expired) Exc…" at bounding box center [374, 68] width 78 height 15
click at [437, 112] on div at bounding box center [447, 108] width 40 height 16
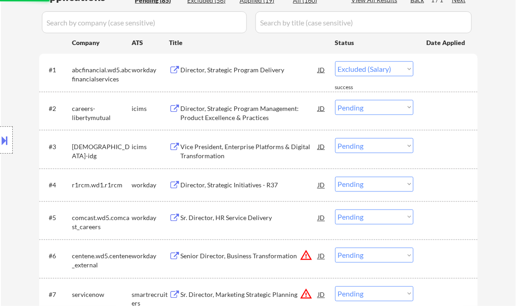
select select ""pending""
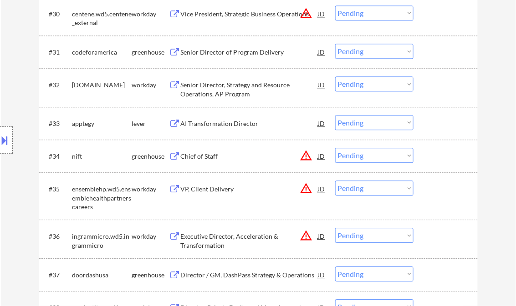
scroll to position [1384, 0]
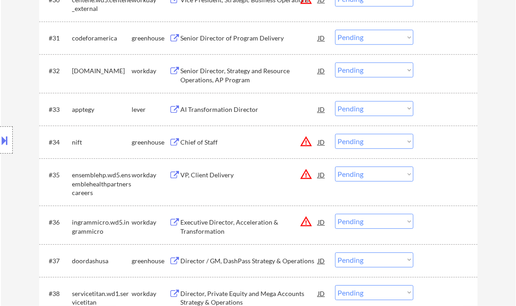
click at [198, 145] on div "Chief of Staff" at bounding box center [249, 142] width 137 height 9
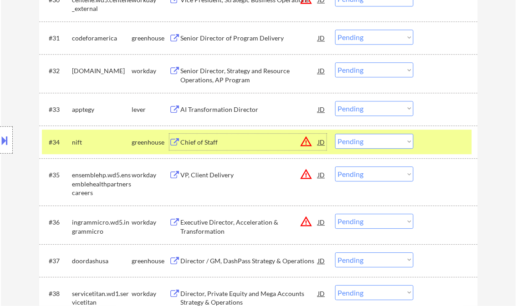
drag, startPoint x: 378, startPoint y: 141, endPoint x: 384, endPoint y: 147, distance: 8.7
click at [378, 141] on select "Choose an option... Pending Applied Excluded (Questions) Excluded (Expired) Exc…" at bounding box center [374, 141] width 78 height 15
click at [335, 134] on select "Choose an option... Pending Applied Excluded (Questions) Excluded (Expired) Exc…" at bounding box center [374, 141] width 78 height 15
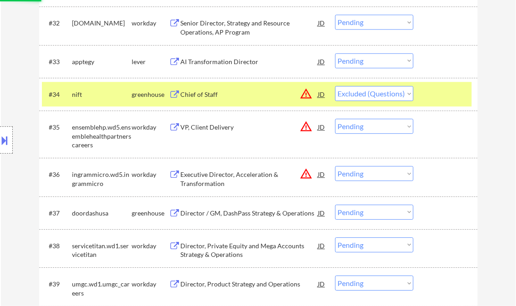
scroll to position [1457, 0]
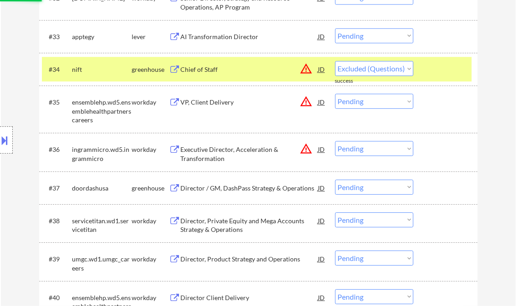
select select ""pending""
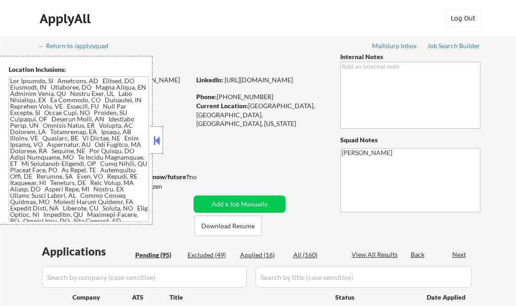
select select ""pending""
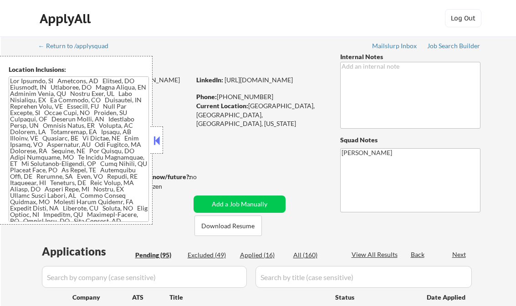
select select ""pending""
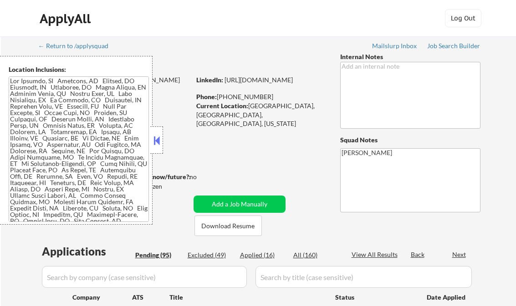
select select ""pending""
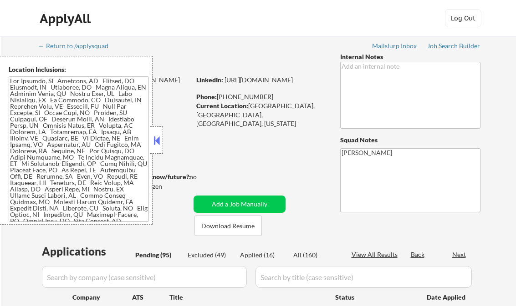
select select ""pending""
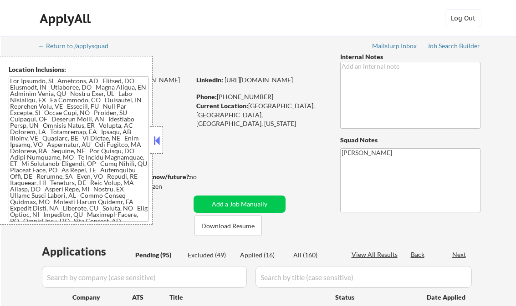
select select ""pending""
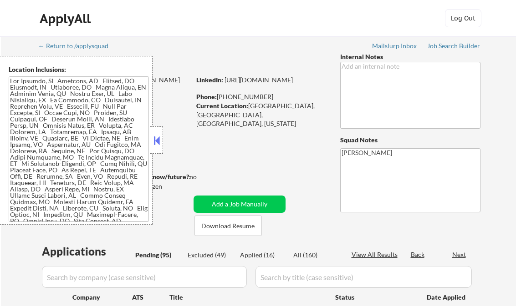
select select ""pending""
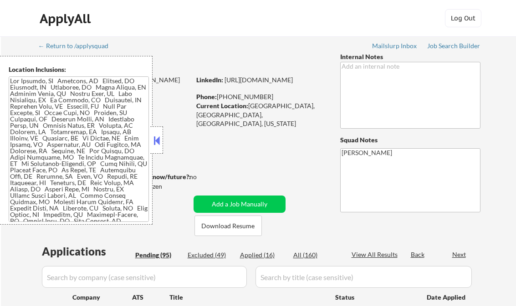
select select ""pending""
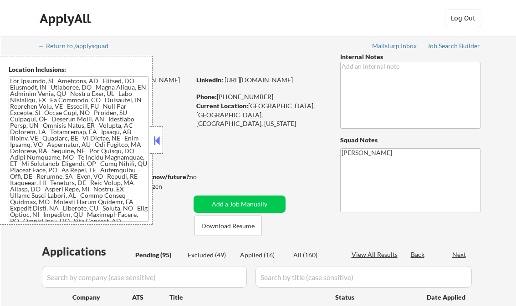
select select ""pending""
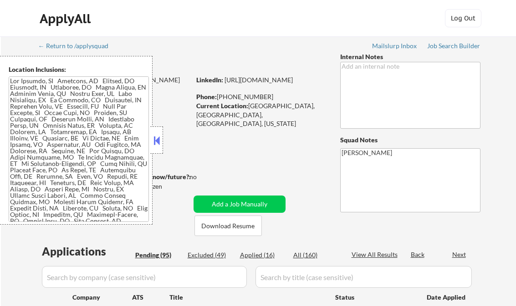
select select ""pending""
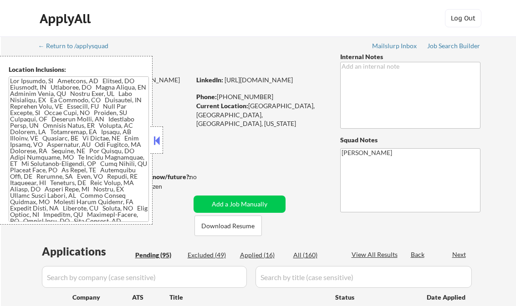
select select ""pending""
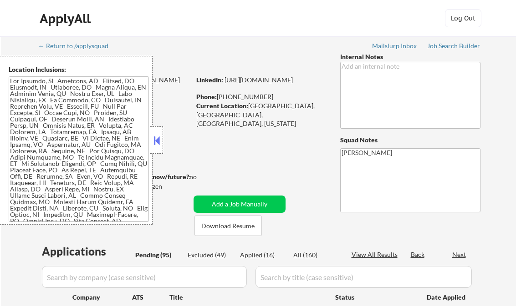
select select ""pending""
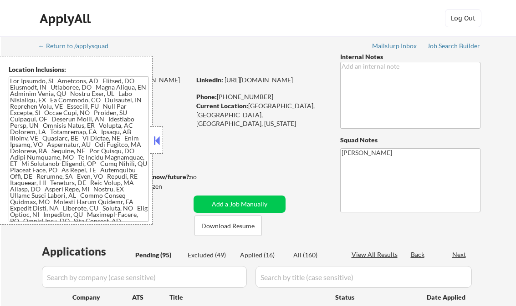
select select ""pending""
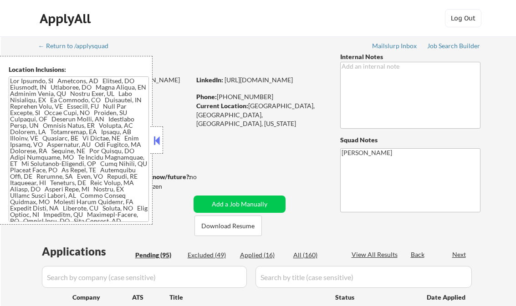
select select ""pending""
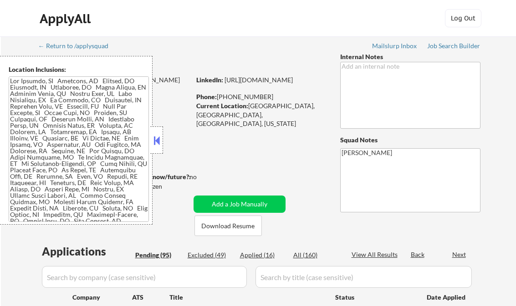
select select ""pending""
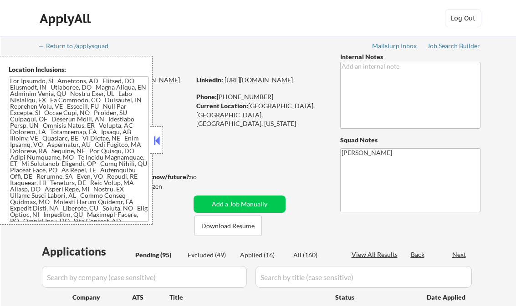
select select ""pending""
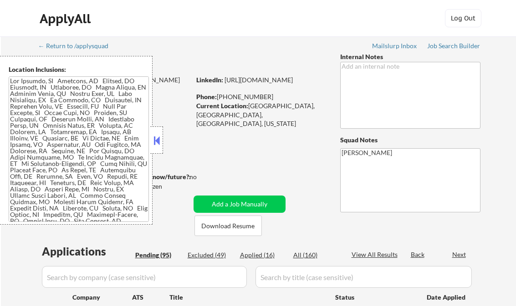
select select ""pending""
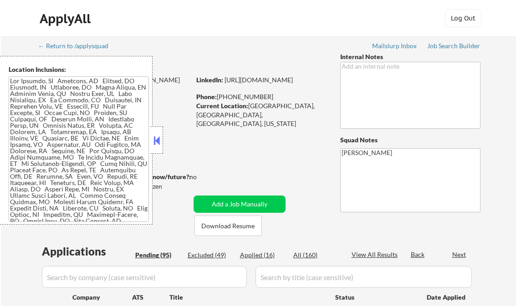
select select ""pending""
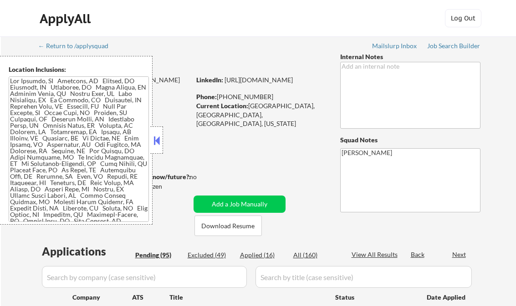
select select ""pending""
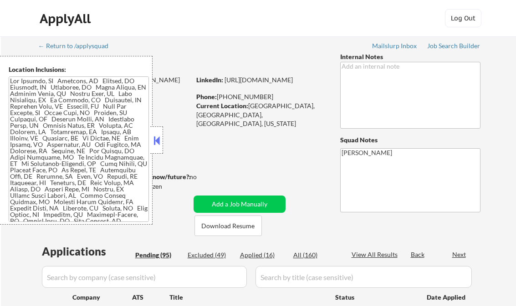
select select ""pending""
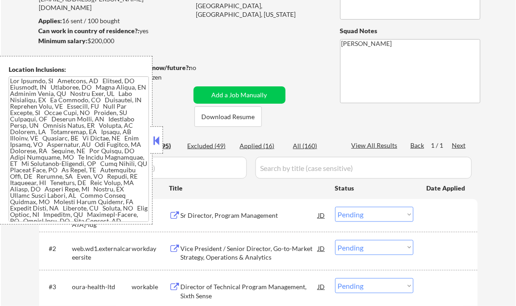
scroll to position [109, 0]
click at [161, 135] on button at bounding box center [157, 141] width 10 height 14
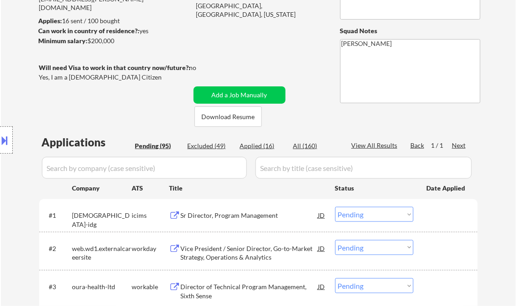
click at [264, 147] on div "Applied (16)" at bounding box center [263, 146] width 46 height 9
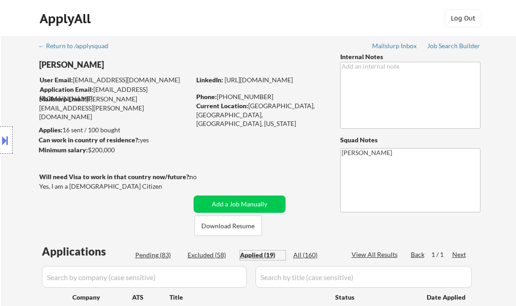
select select ""applied""
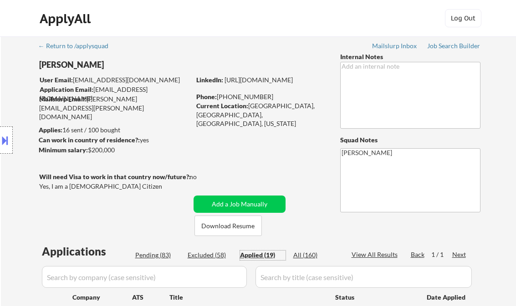
select select ""applied""
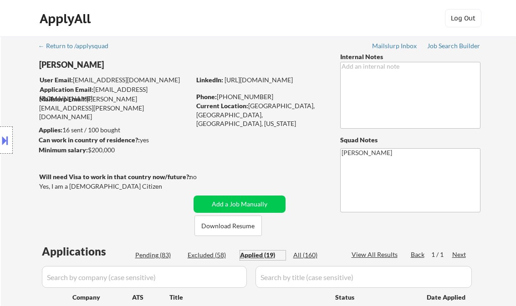
select select ""applied""
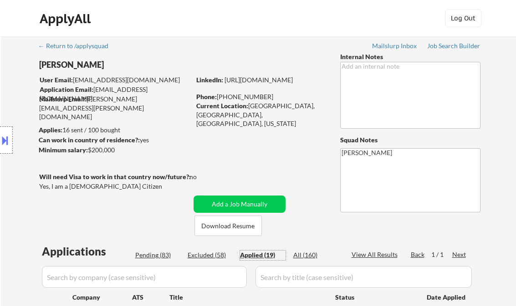
select select ""applied""
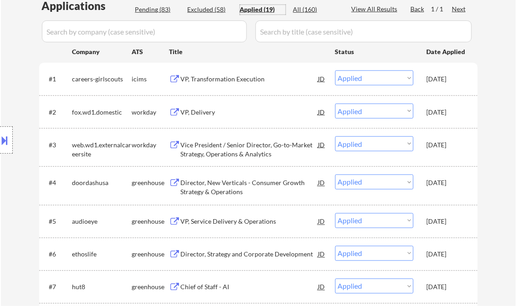
scroll to position [218, 0]
